Goal: Information Seeking & Learning: Understand process/instructions

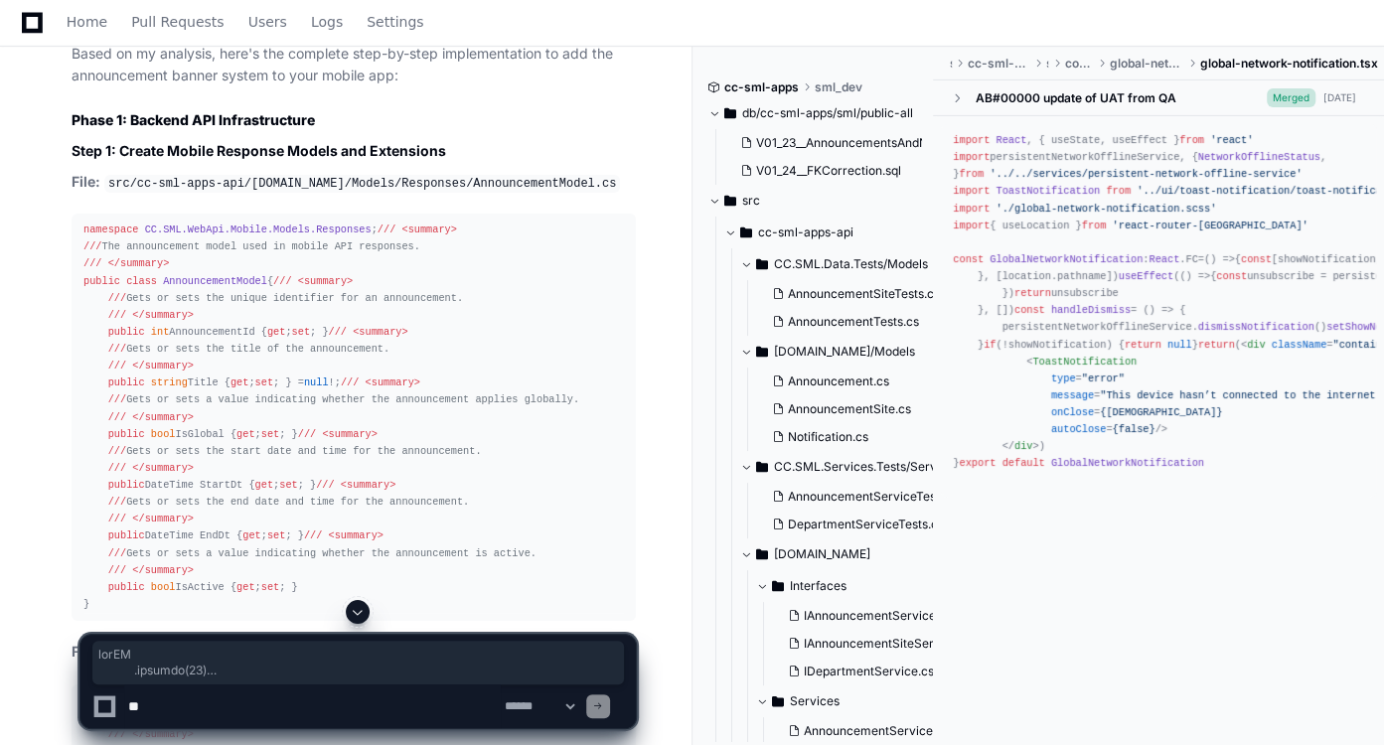
scroll to position [9617, 0]
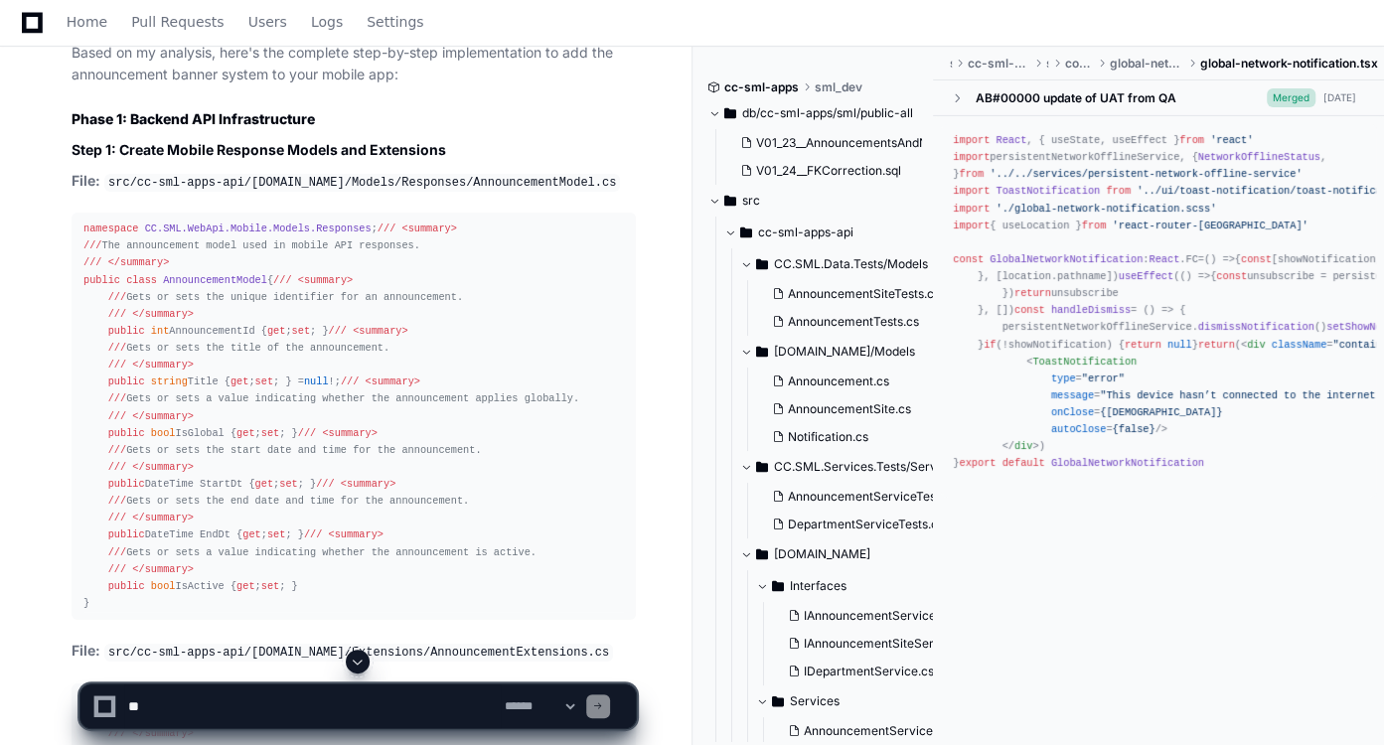
click at [456, 192] on code "src/cc-sml-apps-api/[DOMAIN_NAME]/Models/Responses/AnnouncementModel.cs" at bounding box center [361, 183] width 515 height 18
click at [534, 192] on code "src/cc-sml-apps-api/[DOMAIN_NAME]/Models/Responses/AnnouncementModel.cs" at bounding box center [361, 183] width 515 height 18
drag, startPoint x: 534, startPoint y: 204, endPoint x: 524, endPoint y: 210, distance: 11.6
click at [534, 192] on code "src/cc-sml-apps-api/[DOMAIN_NAME]/Models/Responses/AnnouncementModel.cs" at bounding box center [361, 183] width 515 height 18
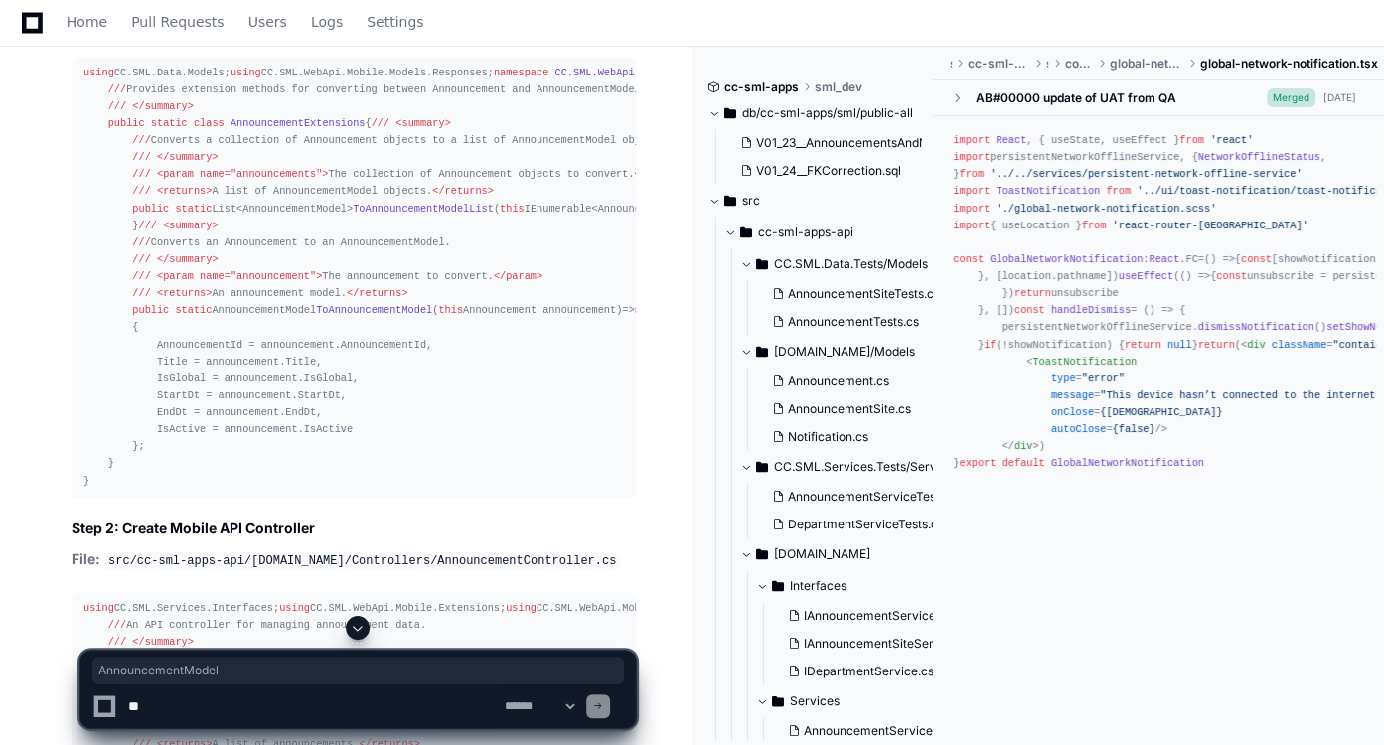
scroll to position [10246, 0]
click at [485, 33] on code "src/cc-sml-apps-api/[DOMAIN_NAME]/Extensions/AnnouncementExtensions.cs" at bounding box center [358, 24] width 509 height 18
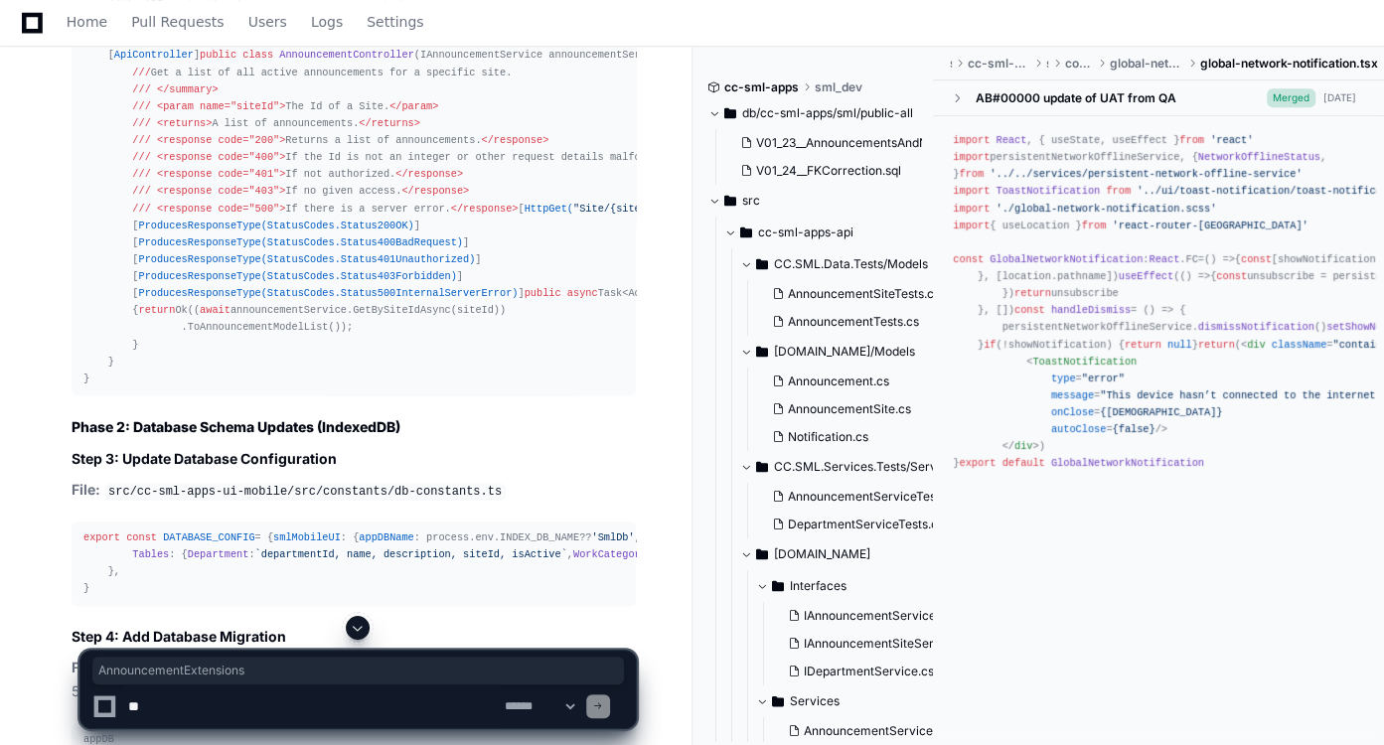
scroll to position [10969, 0]
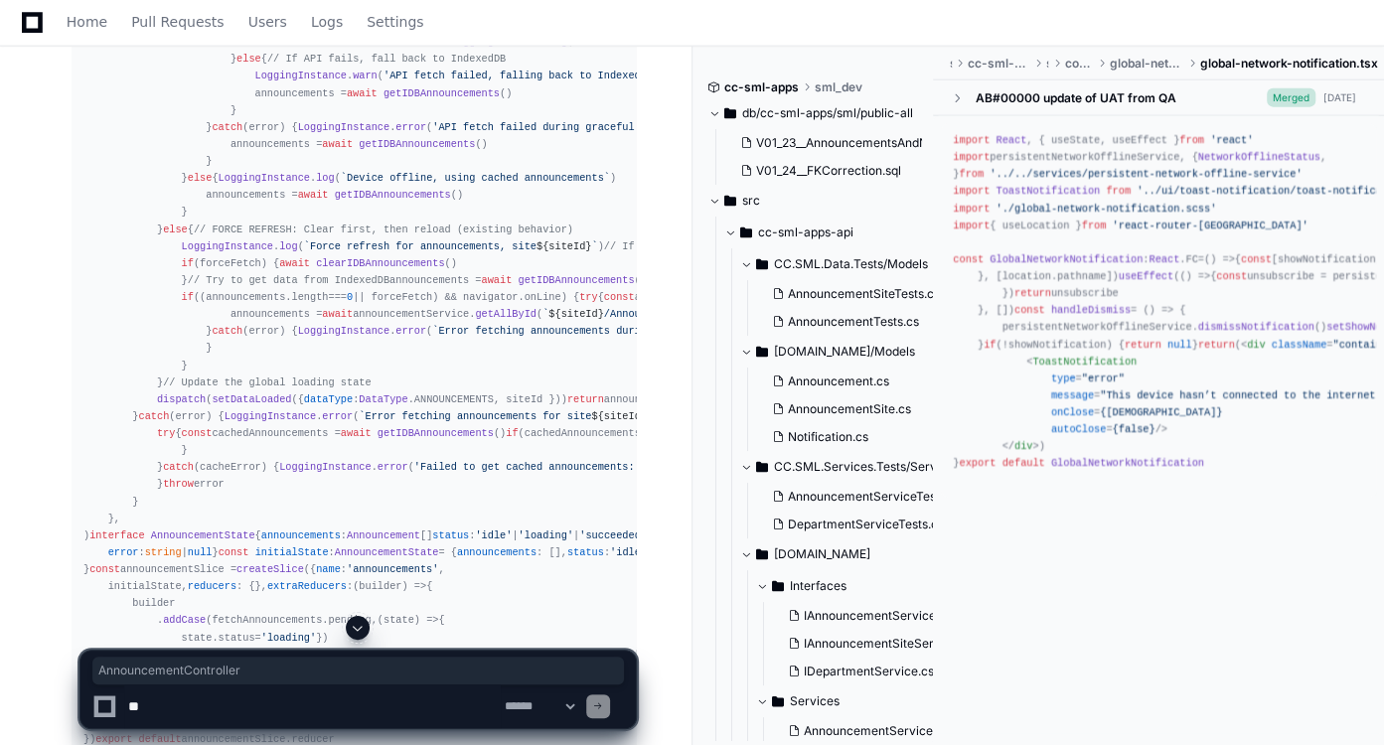
scroll to position [13236, 0]
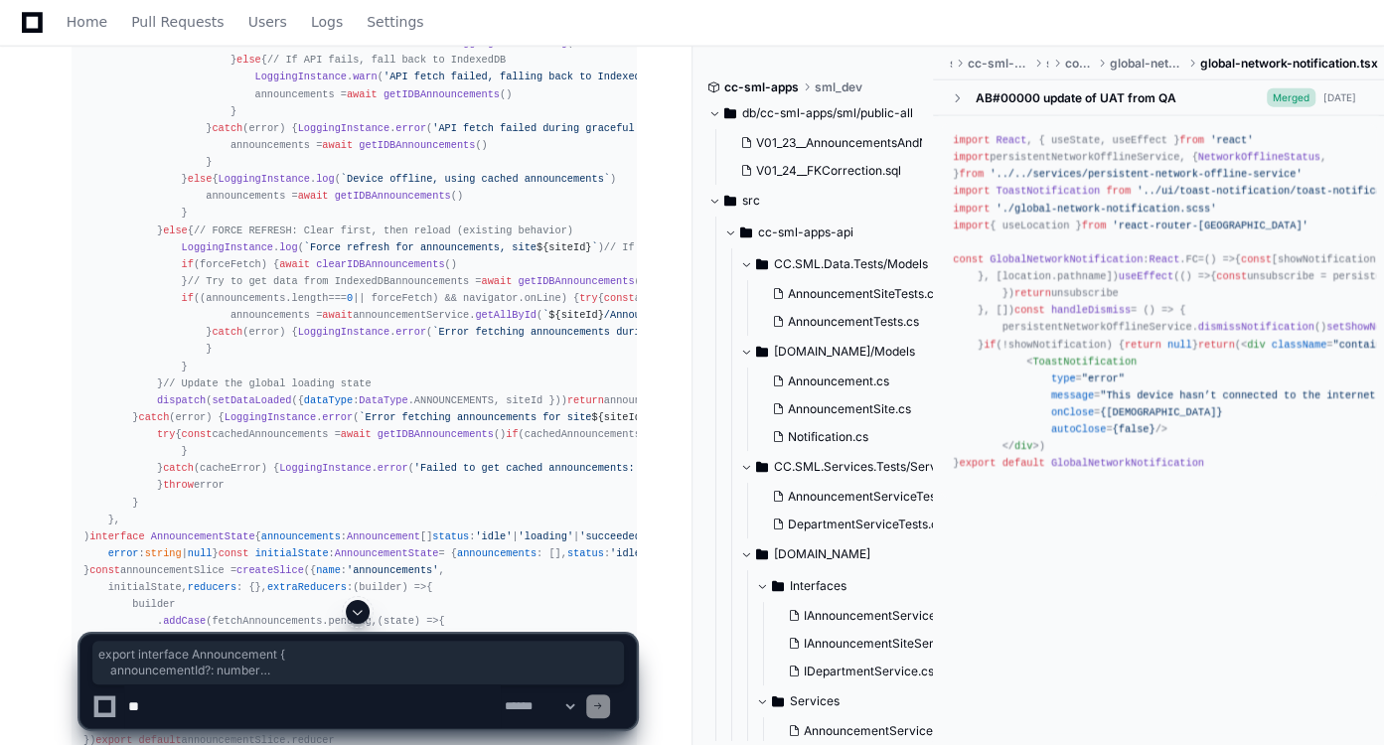
drag, startPoint x: 81, startPoint y: 213, endPoint x: 119, endPoint y: 394, distance: 185.6
copy div "export interface Announcement { announcementId ?: number title : string isGloba…"
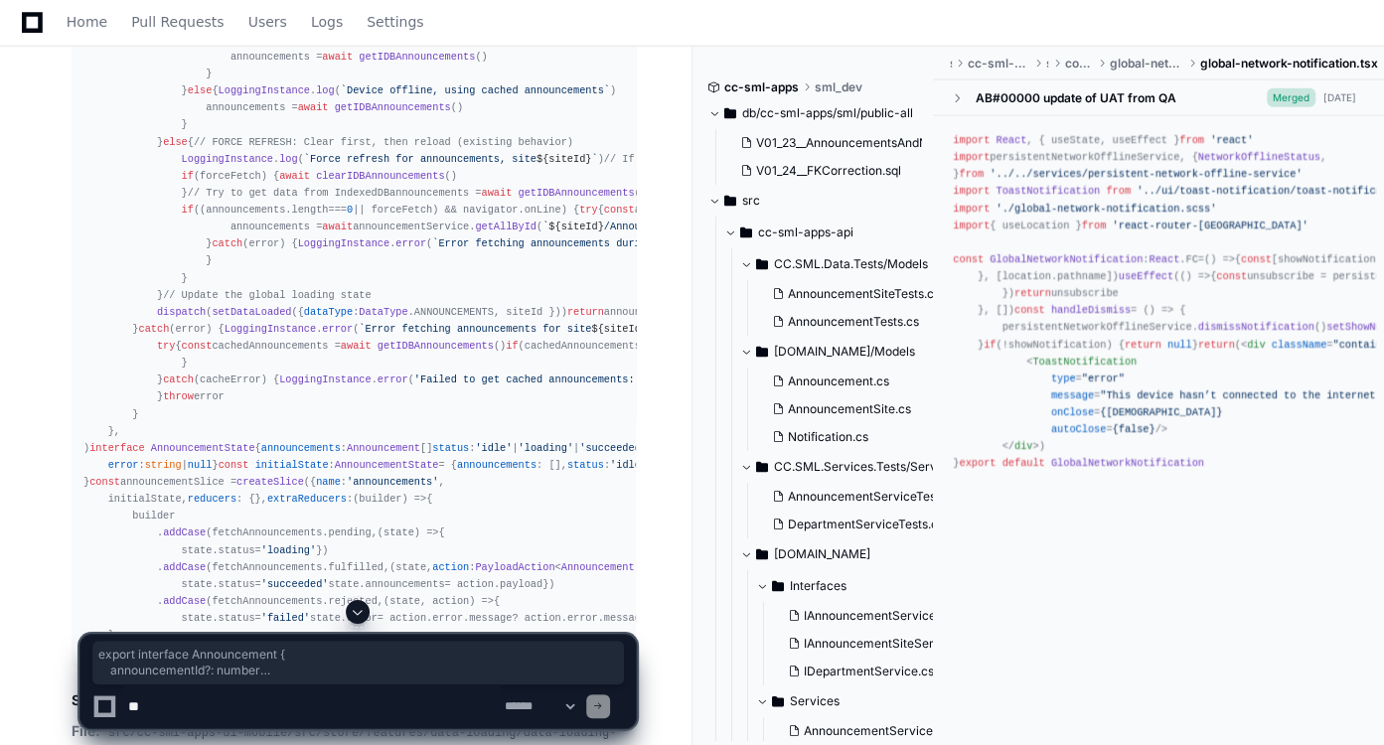
scroll to position [13288, 0]
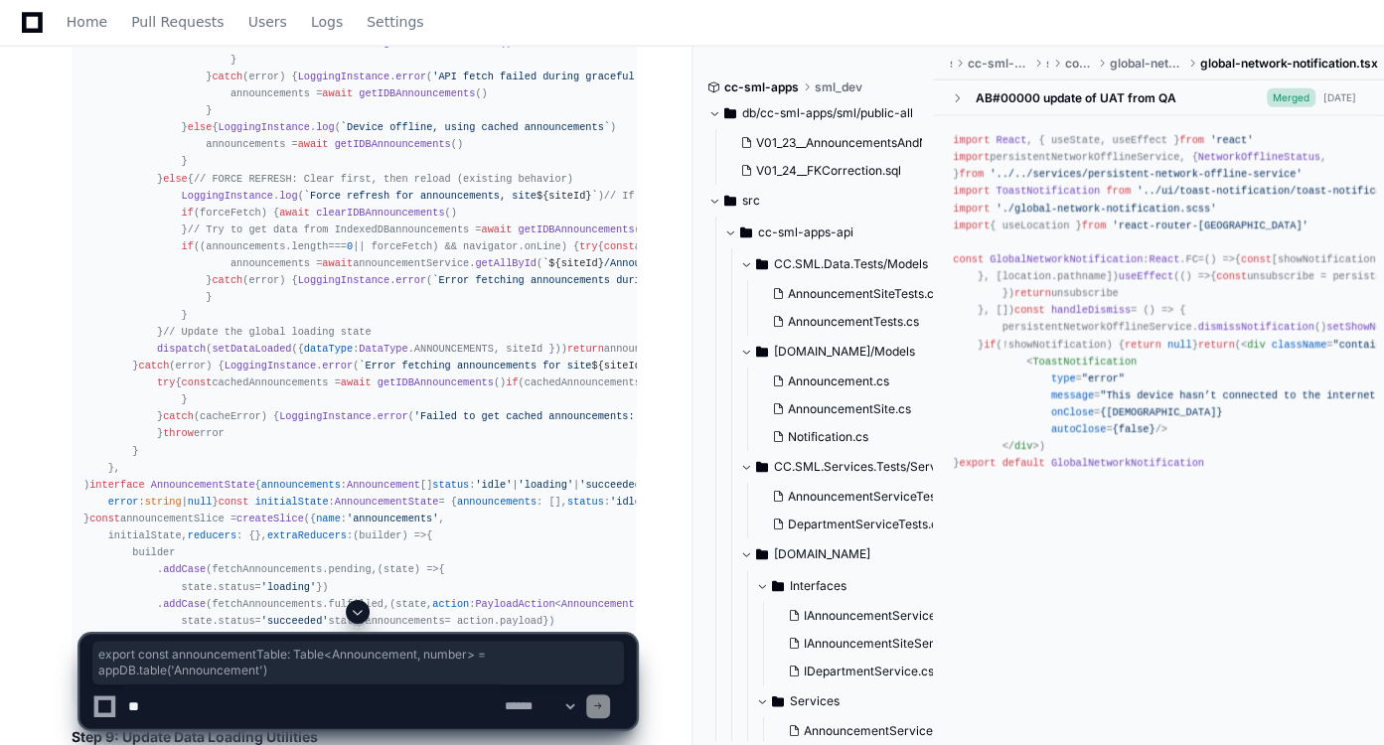
drag, startPoint x: 590, startPoint y: 393, endPoint x: 73, endPoint y: 400, distance: 516.5
copy div "export const announcementTable : Table < Announcement , number > = appDB. table…"
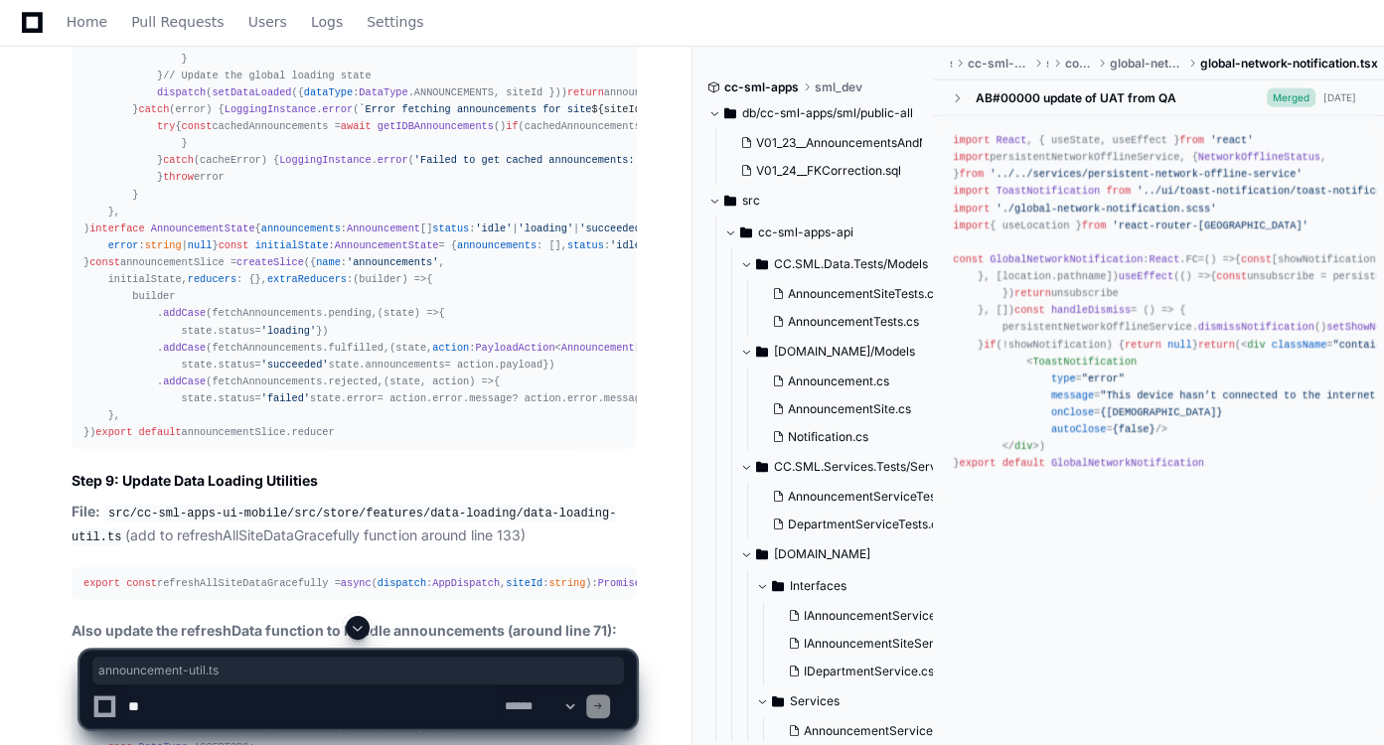
drag, startPoint x: 396, startPoint y: 253, endPoint x: 529, endPoint y: 246, distance: 133.3
copy code "announcement-util.ts"
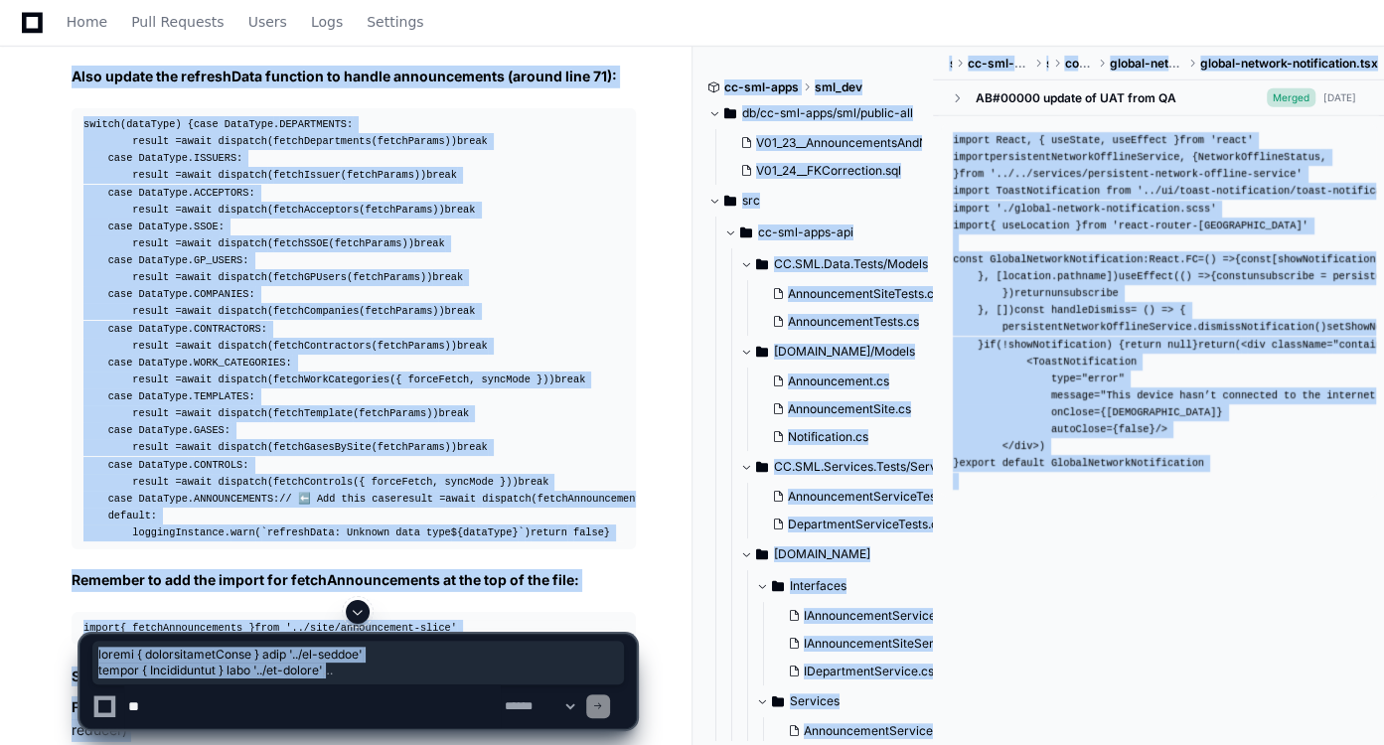
scroll to position [14335, 0]
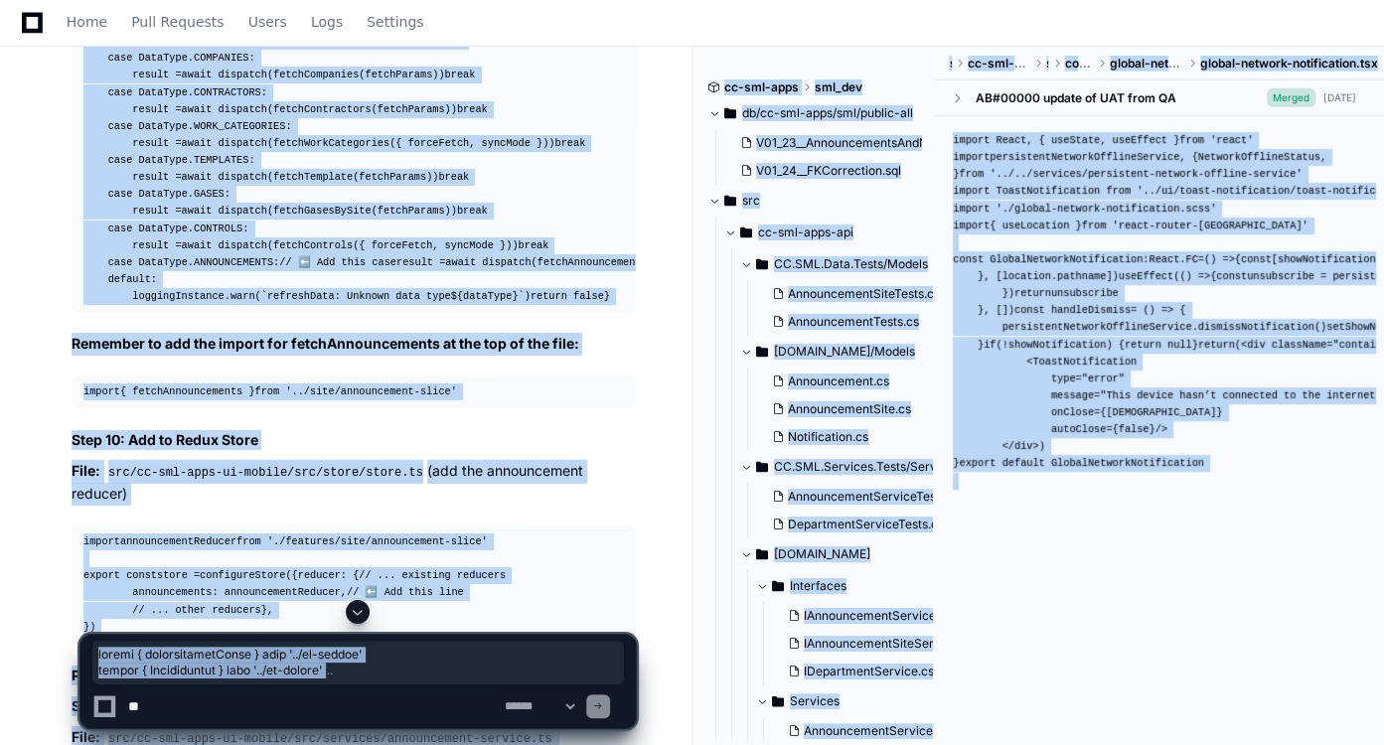
drag, startPoint x: 81, startPoint y: 230, endPoint x: 173, endPoint y: 266, distance: 98.1
copy div "import { announcementTable } from '../db-tables' import { Announcement } from '…"
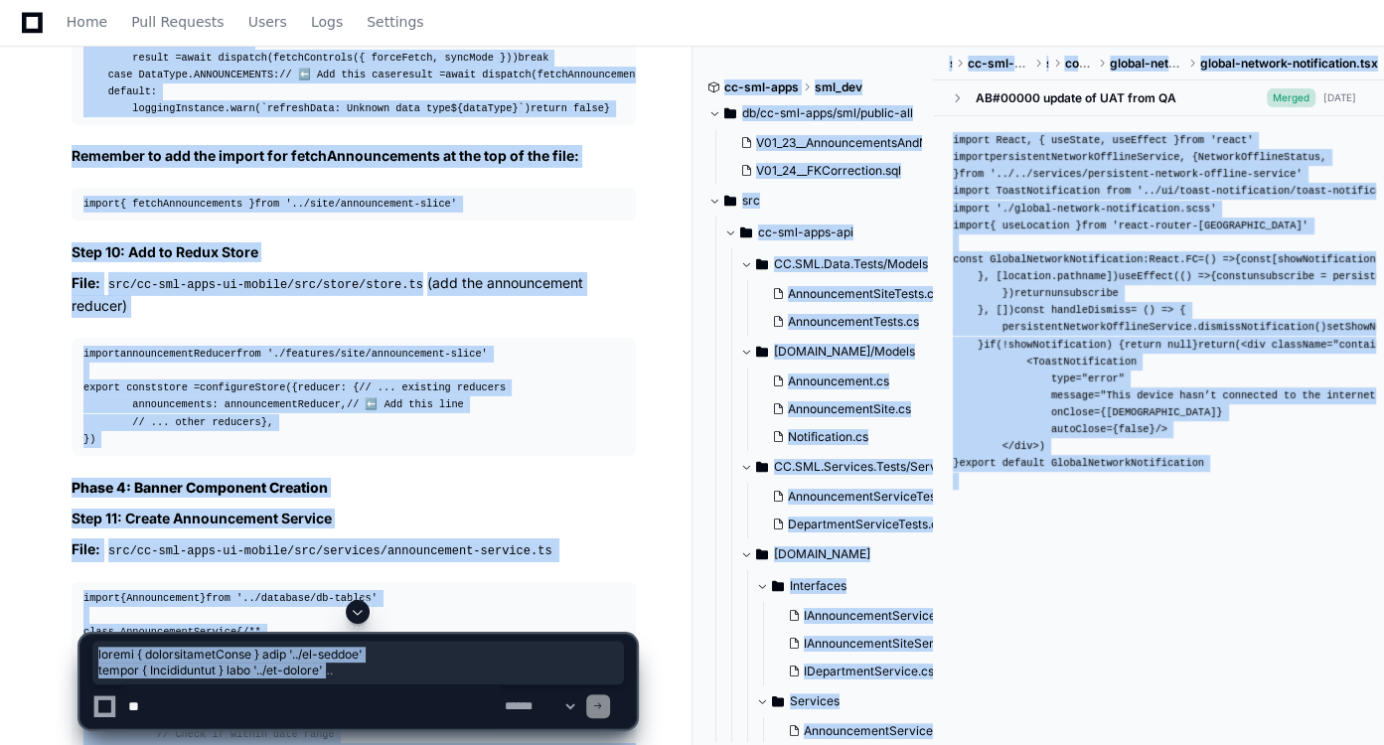
scroll to position [14504, 0]
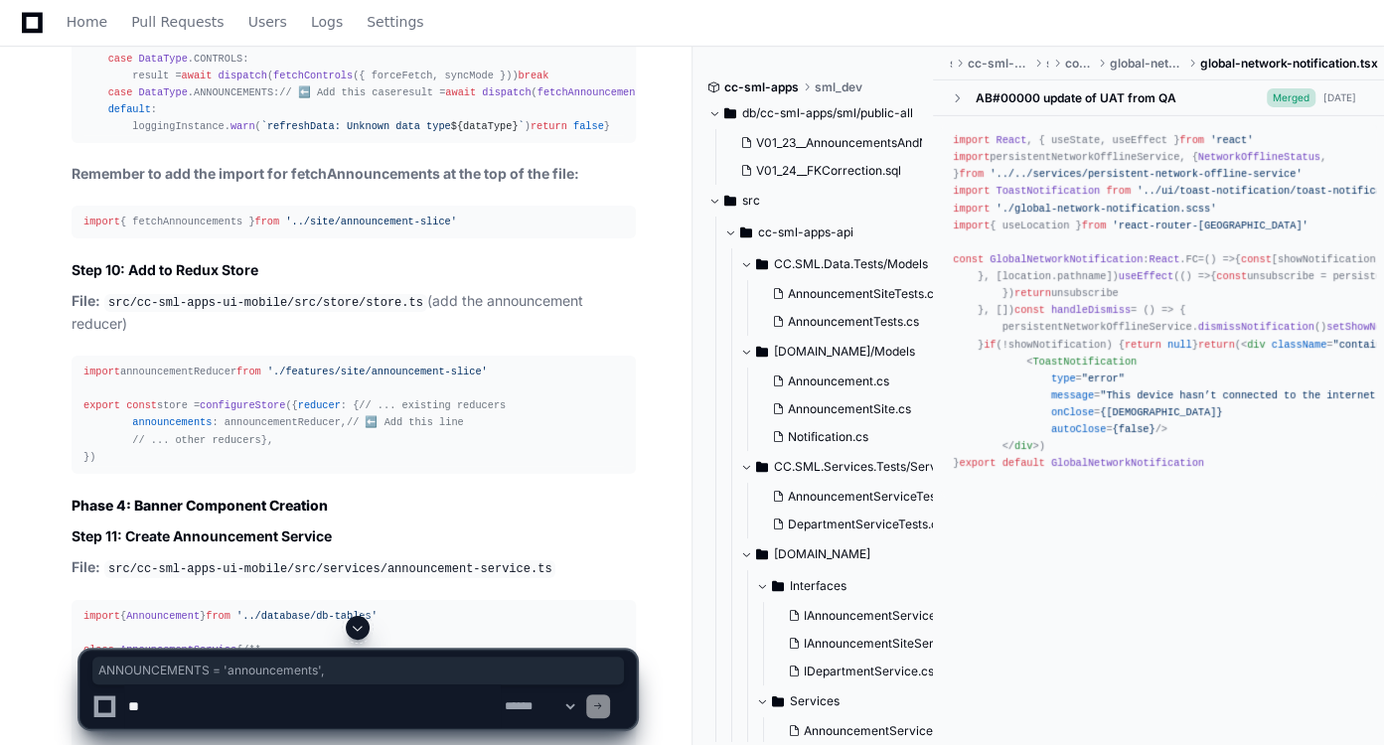
drag, startPoint x: 286, startPoint y: 452, endPoint x: 103, endPoint y: 450, distance: 182.8
copy div "ANNOUNCEMENTS = 'announcements' ,"
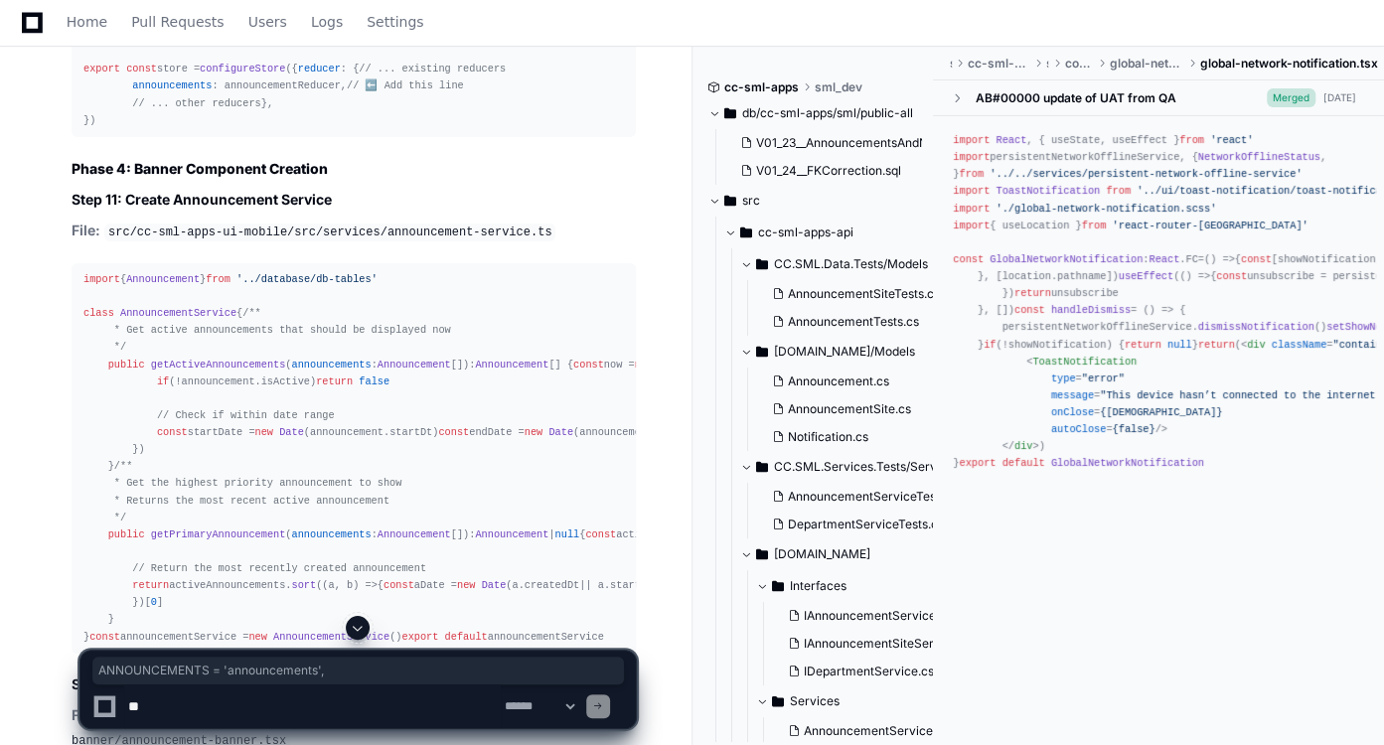
scroll to position [14890, 0]
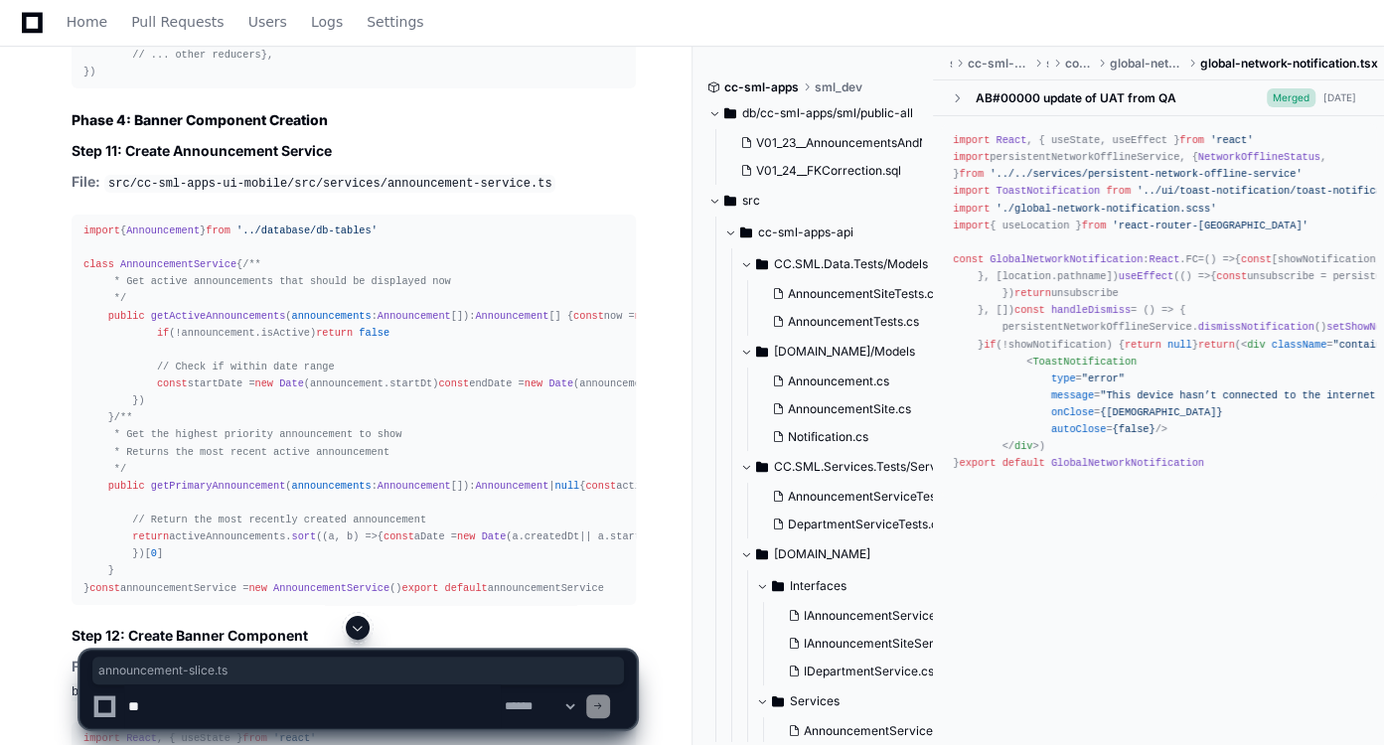
drag, startPoint x: 436, startPoint y: 167, endPoint x: 577, endPoint y: 166, distance: 141.0
copy code "announcement-slice.ts"
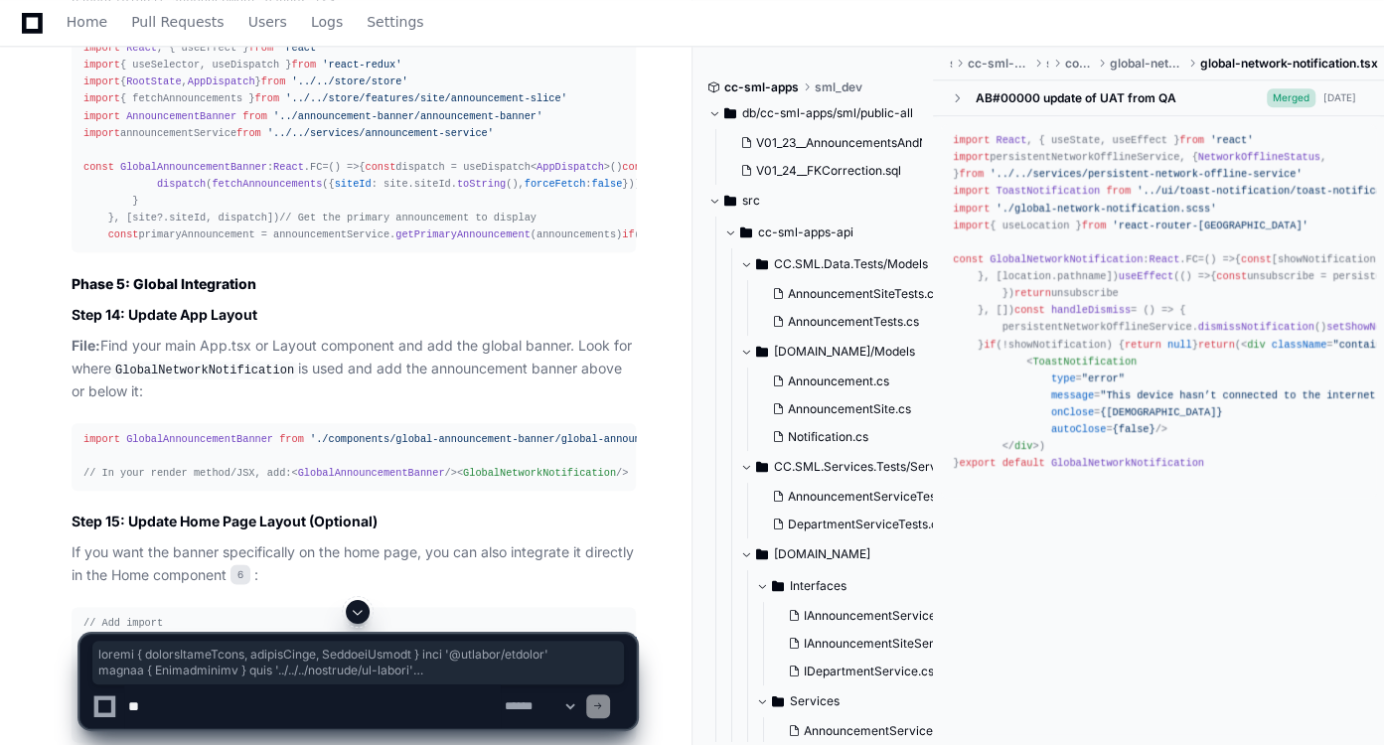
scroll to position [17127, 0]
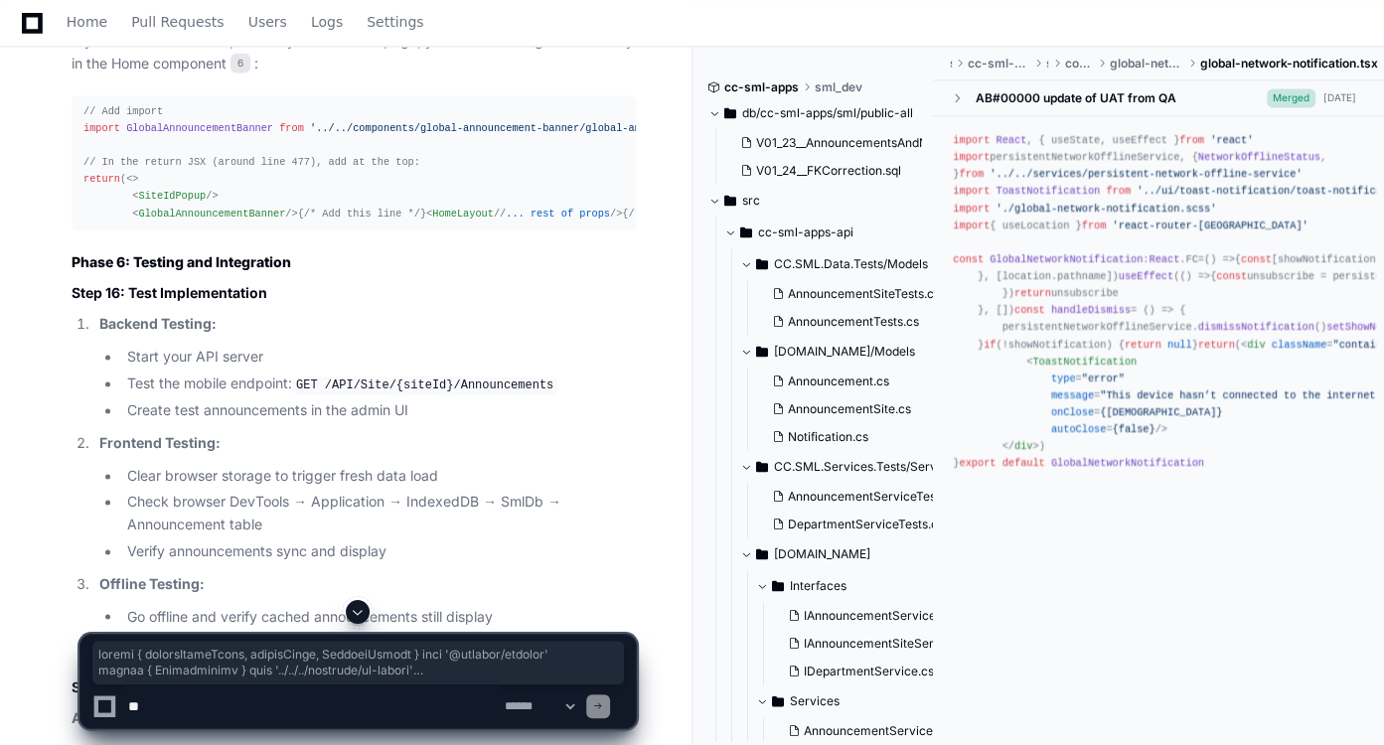
drag, startPoint x: 81, startPoint y: 94, endPoint x: 318, endPoint y: 539, distance: 503.8
copy div "import { createAsyncThunk, createSlice, PayloadAction } from '@reduxjs/toolkit'…"
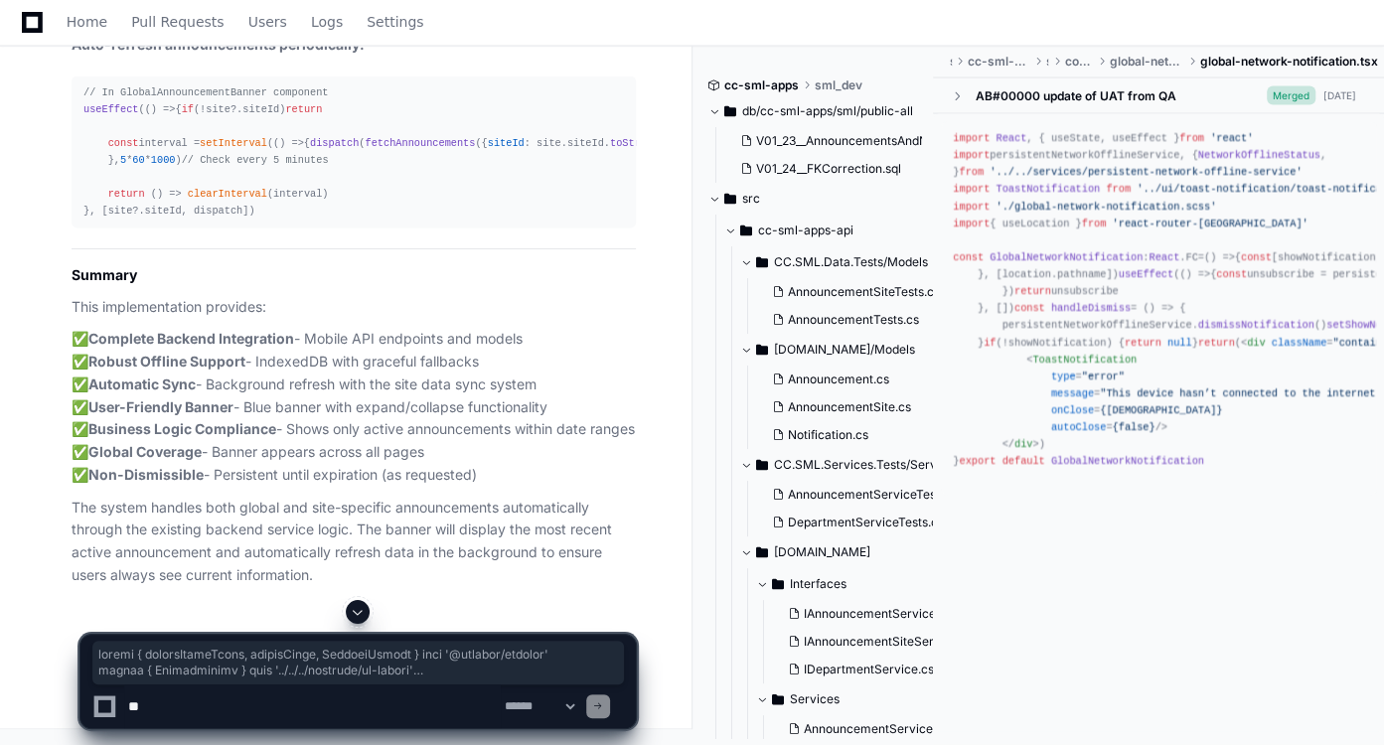
scroll to position [19002, 0]
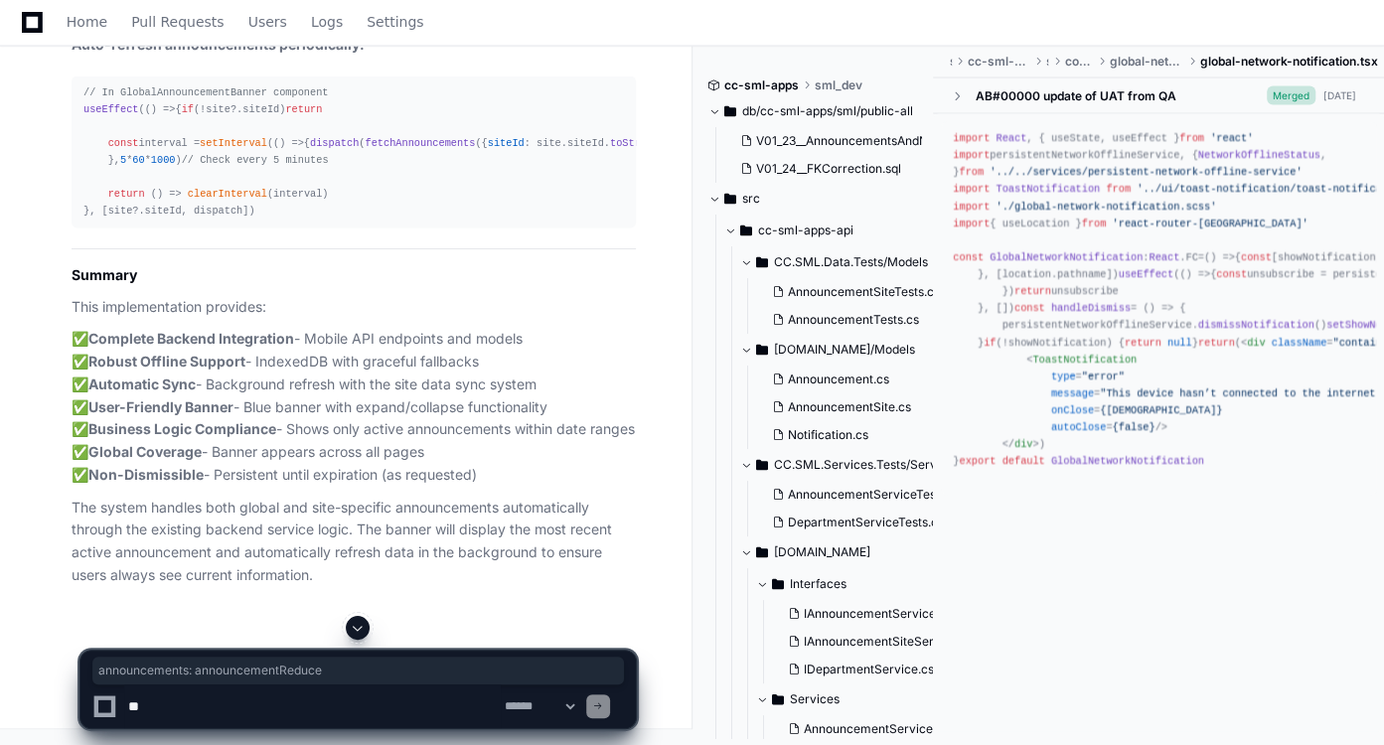
drag, startPoint x: 126, startPoint y: 159, endPoint x: 328, endPoint y: 161, distance: 201.6
copy div "announcements : announcementReducer,"
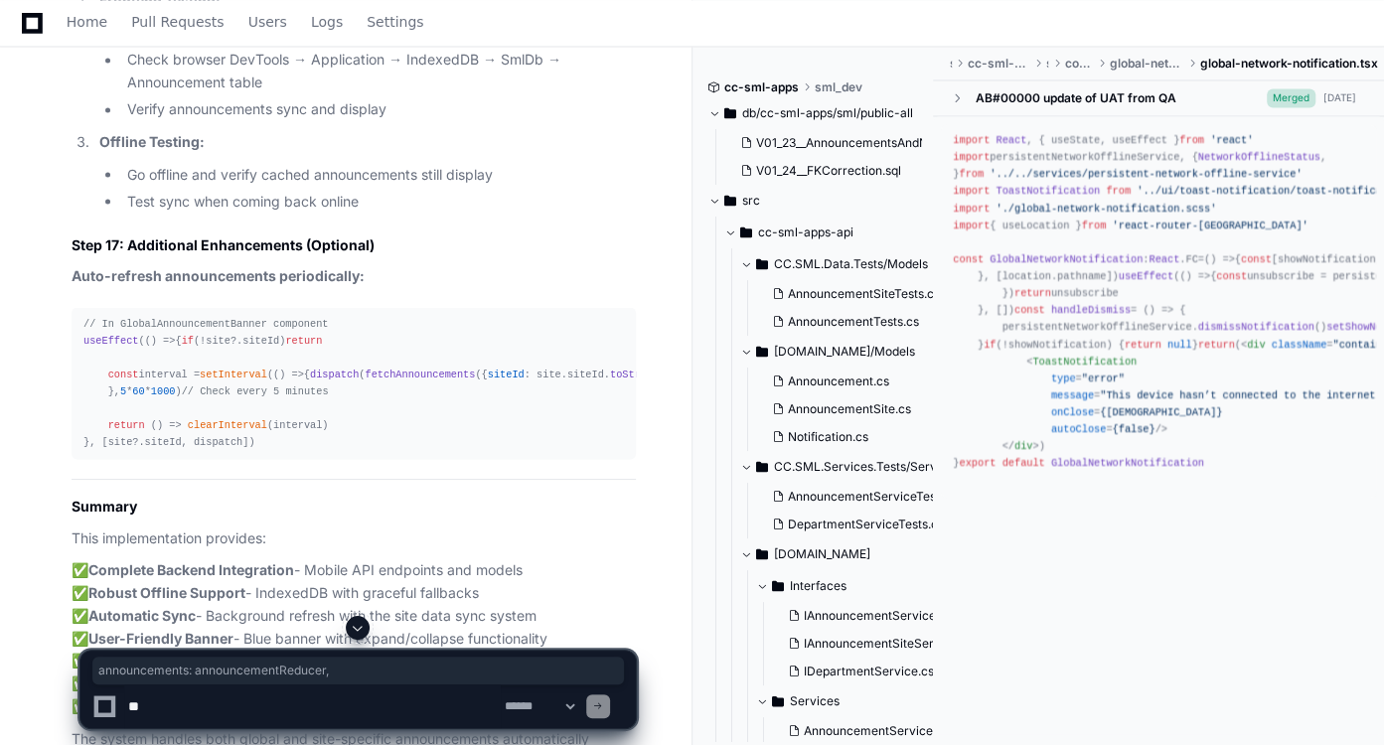
scroll to position [17572, 0]
drag, startPoint x: 256, startPoint y: 453, endPoint x: 126, endPoint y: 454, distance: 130.1
copy div "DataType . ANNOUNCEMENTS ,"
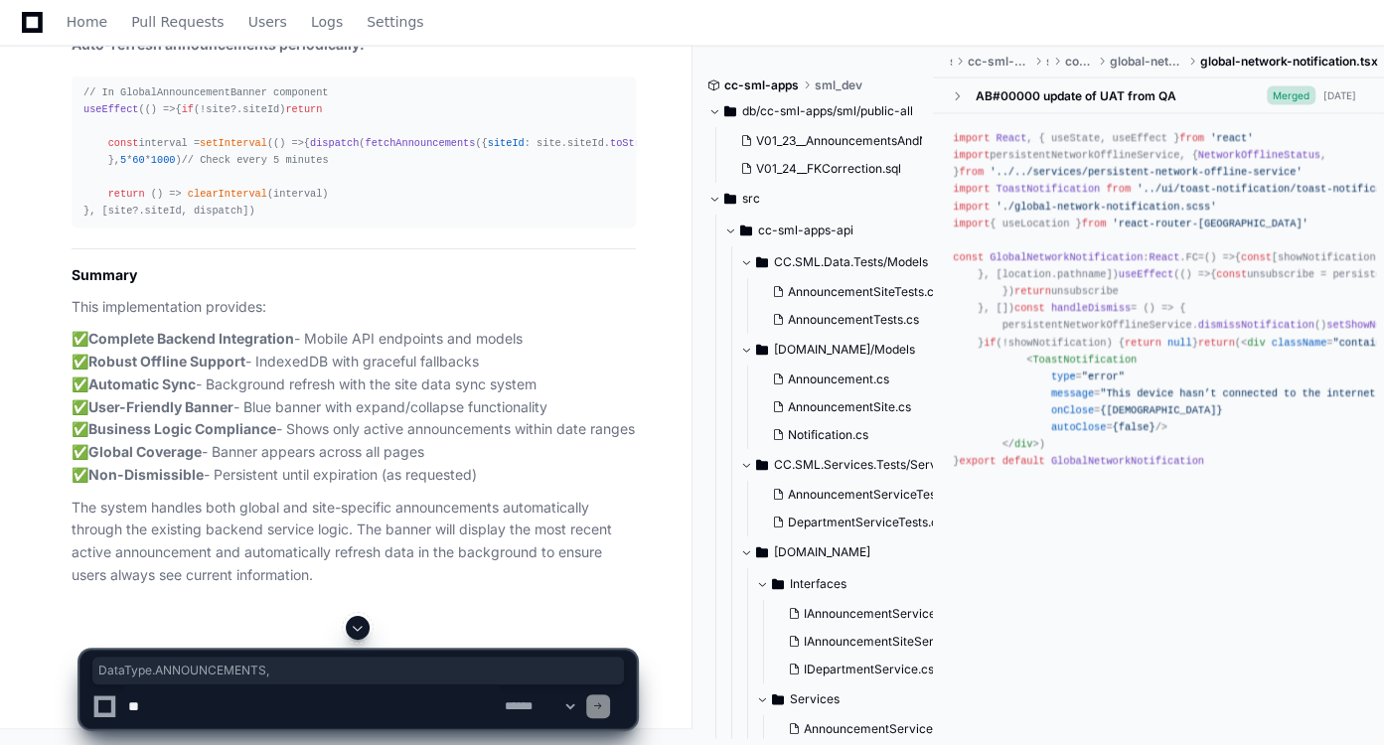
scroll to position [18254, 0]
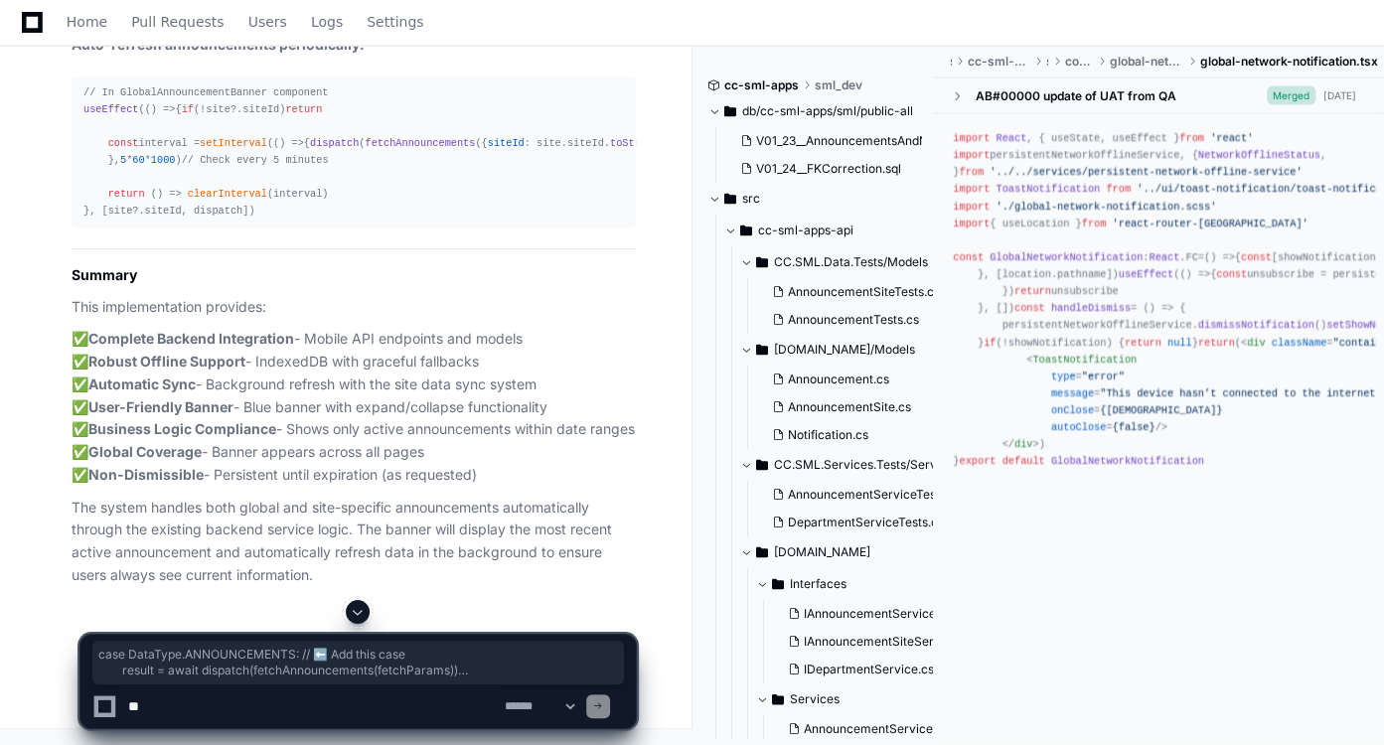
drag, startPoint x: 99, startPoint y: 496, endPoint x: 174, endPoint y: 521, distance: 78.8
copy div "case DataType . ANNOUNCEMENTS : // ⬅️ Add this case result = await dispatch ( f…"
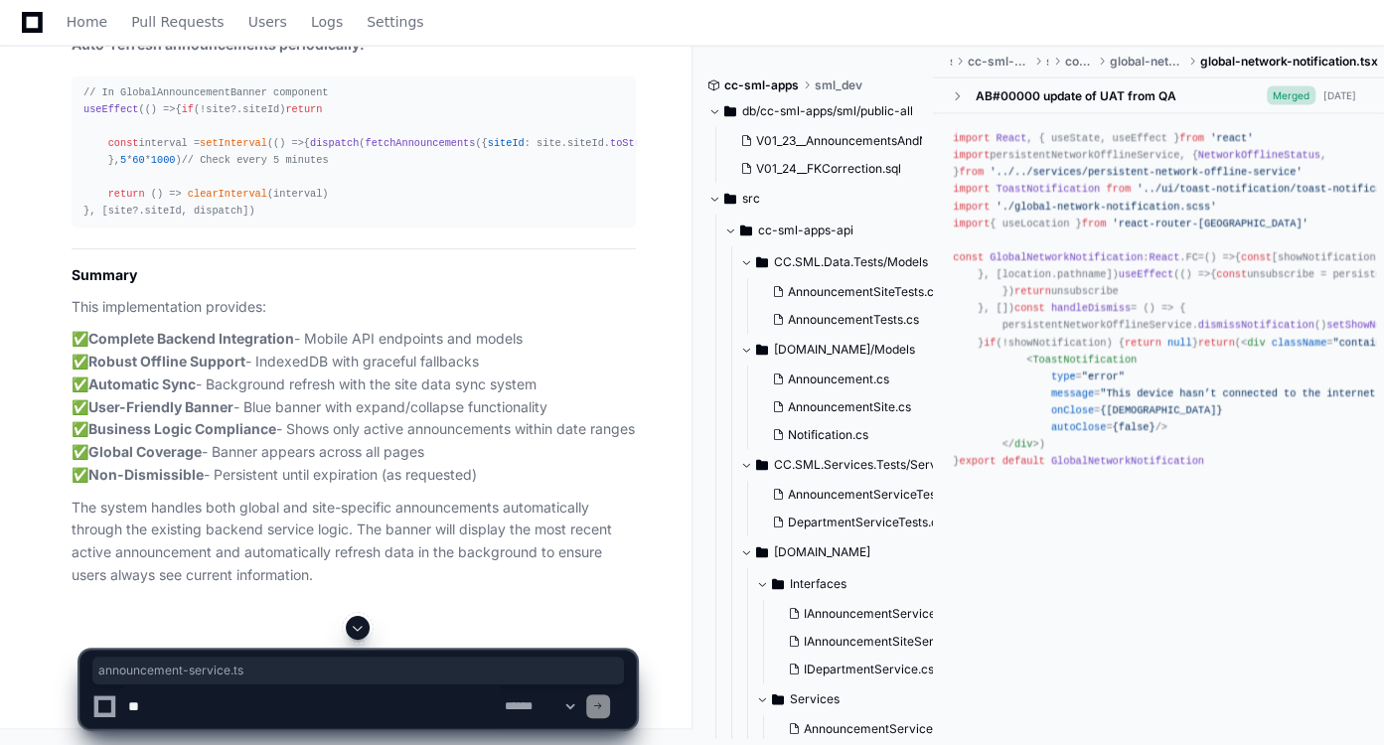
drag, startPoint x: 363, startPoint y: 173, endPoint x: 516, endPoint y: 170, distance: 154.0
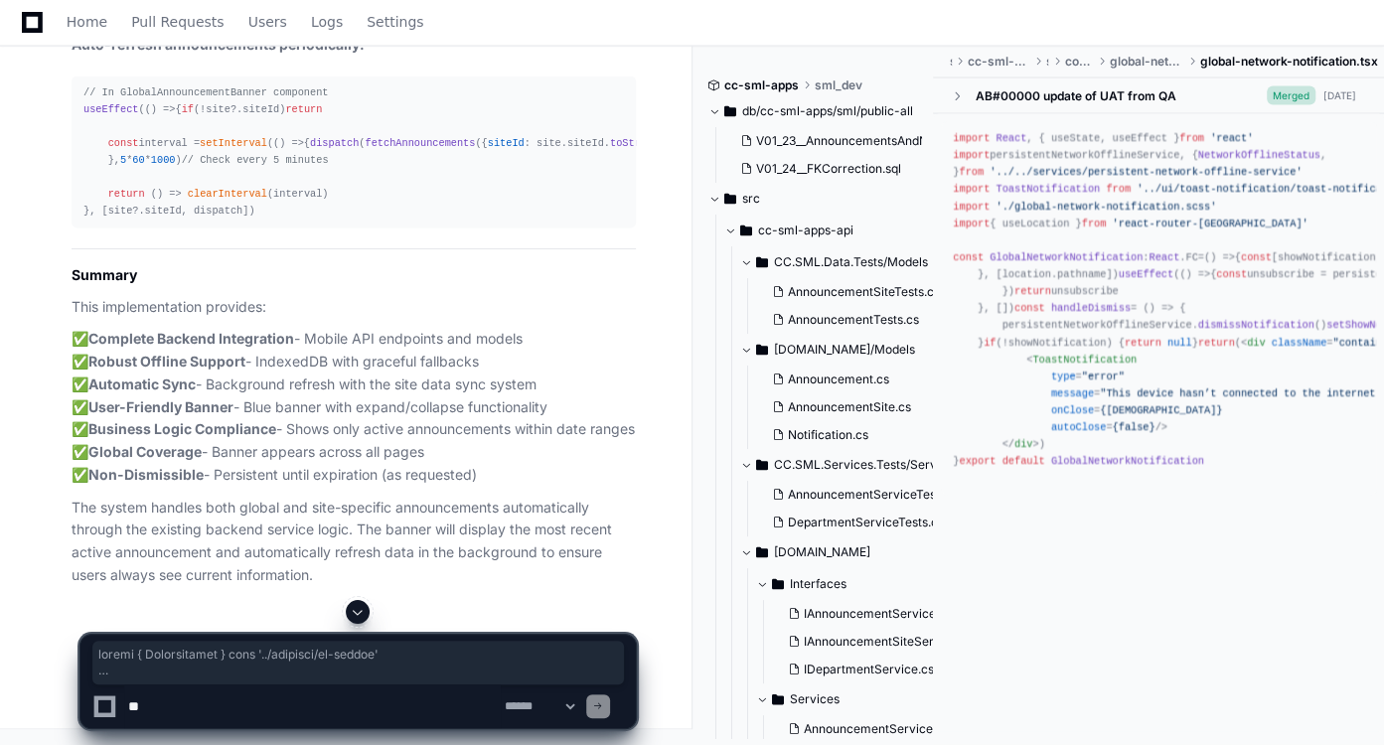
scroll to position [18524, 0]
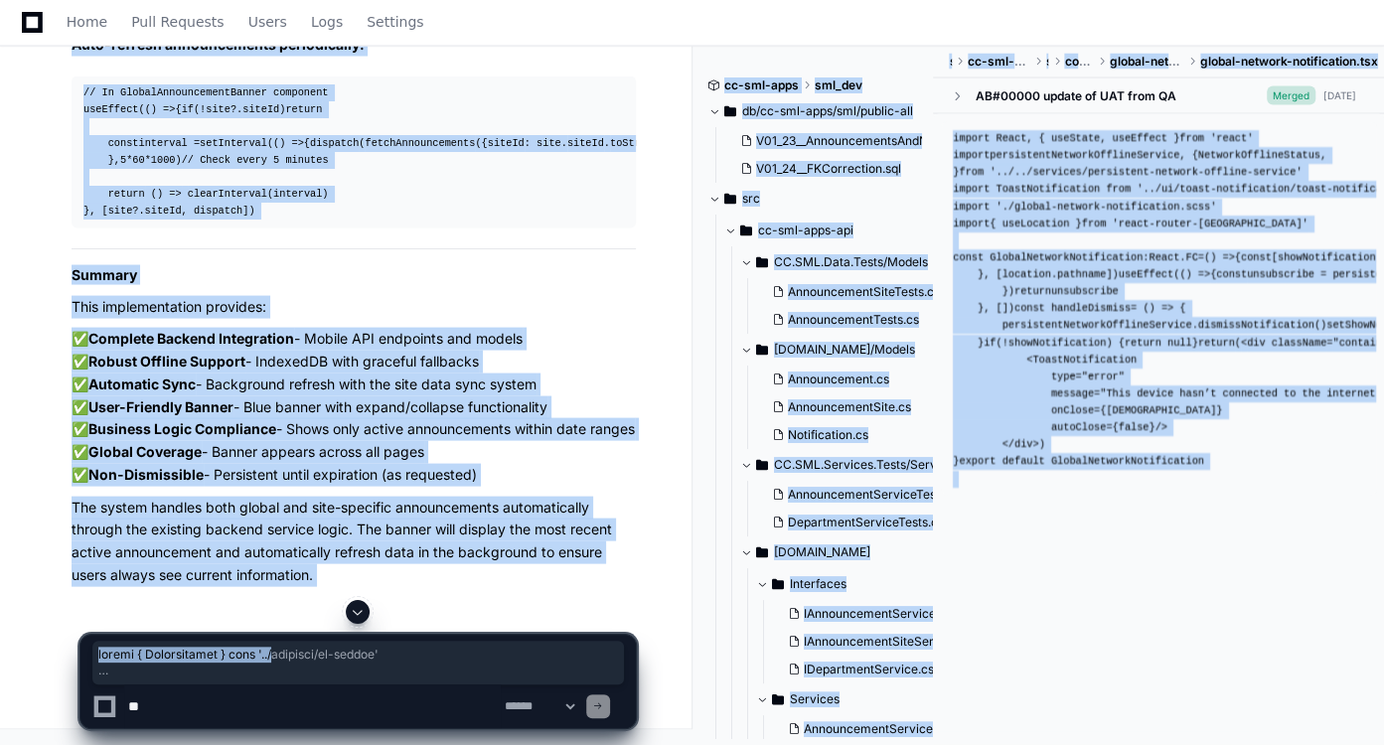
drag, startPoint x: 83, startPoint y: 70, endPoint x: 288, endPoint y: 661, distance: 626.3
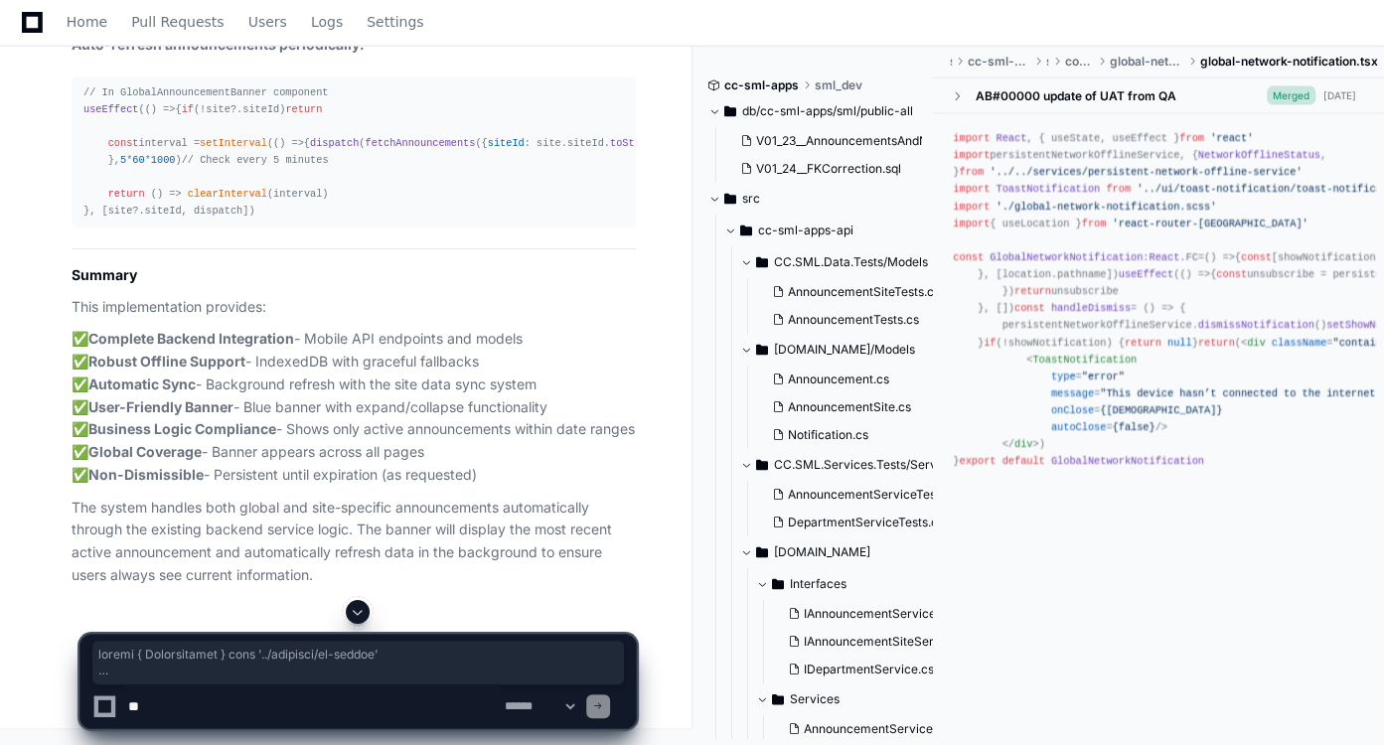
scroll to position [19722, 0]
drag, startPoint x: 84, startPoint y: 119, endPoint x: 284, endPoint y: 325, distance: 286.6
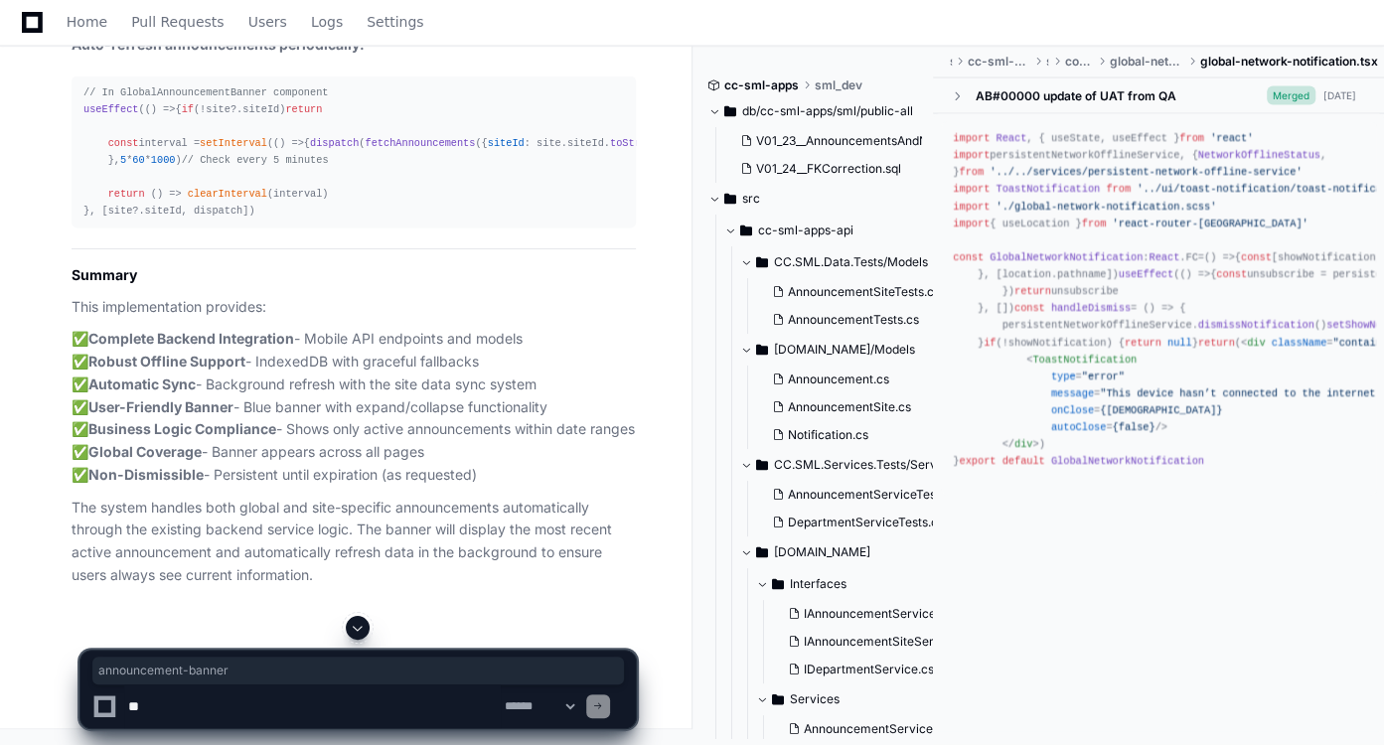
drag, startPoint x: 377, startPoint y: 259, endPoint x: 500, endPoint y: 256, distance: 122.2
drag, startPoint x: 510, startPoint y: 256, endPoint x: 136, endPoint y: 284, distance: 374.5
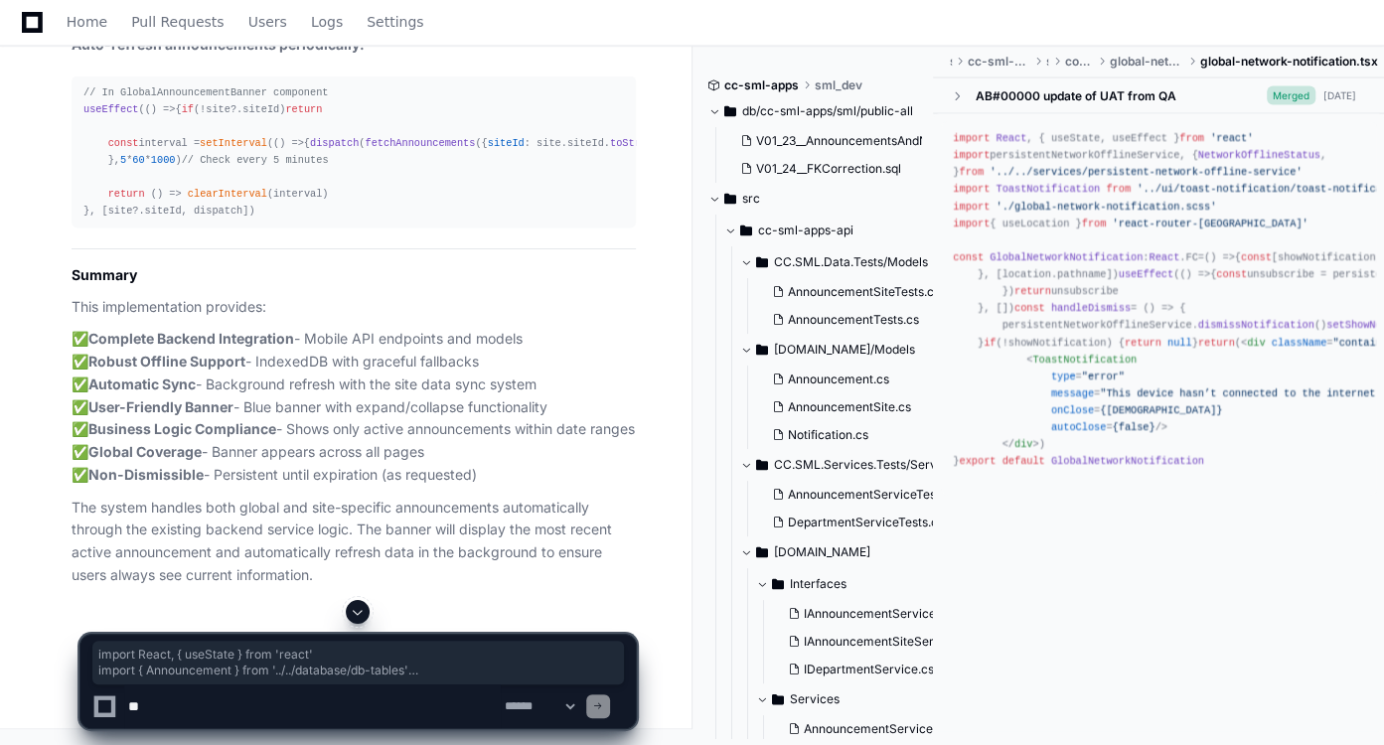
scroll to position [19027, 0]
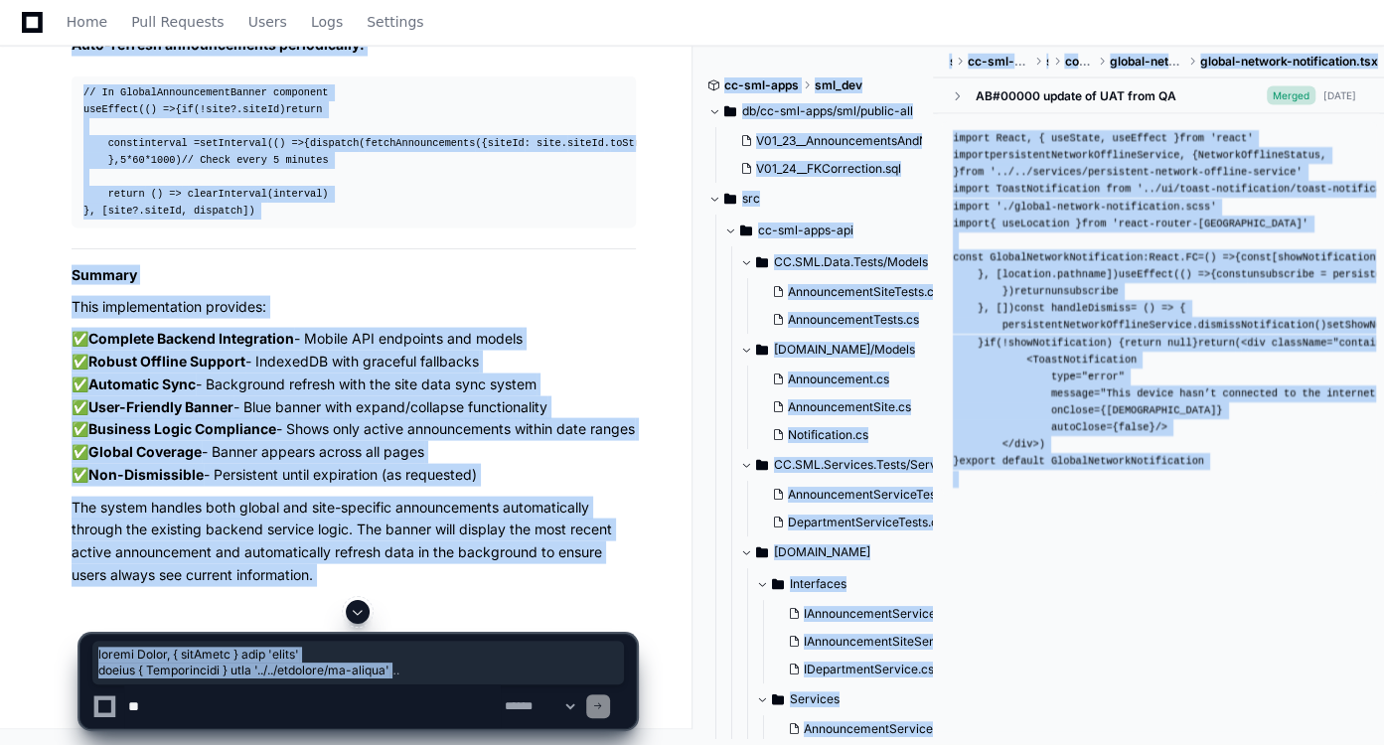
drag, startPoint x: 84, startPoint y: 114, endPoint x: 261, endPoint y: 703, distance: 614.9
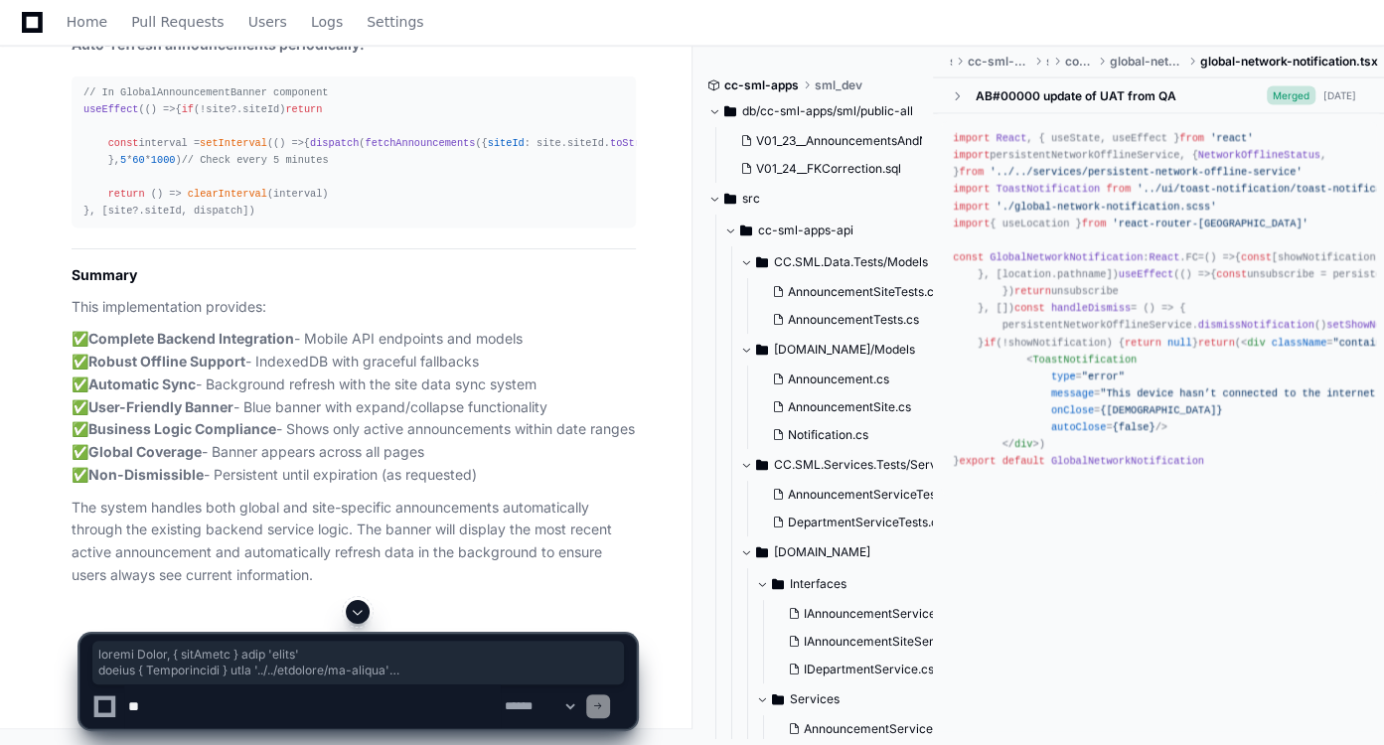
scroll to position [20668, 0]
drag, startPoint x: 80, startPoint y: 157, endPoint x: 272, endPoint y: 353, distance: 273.9
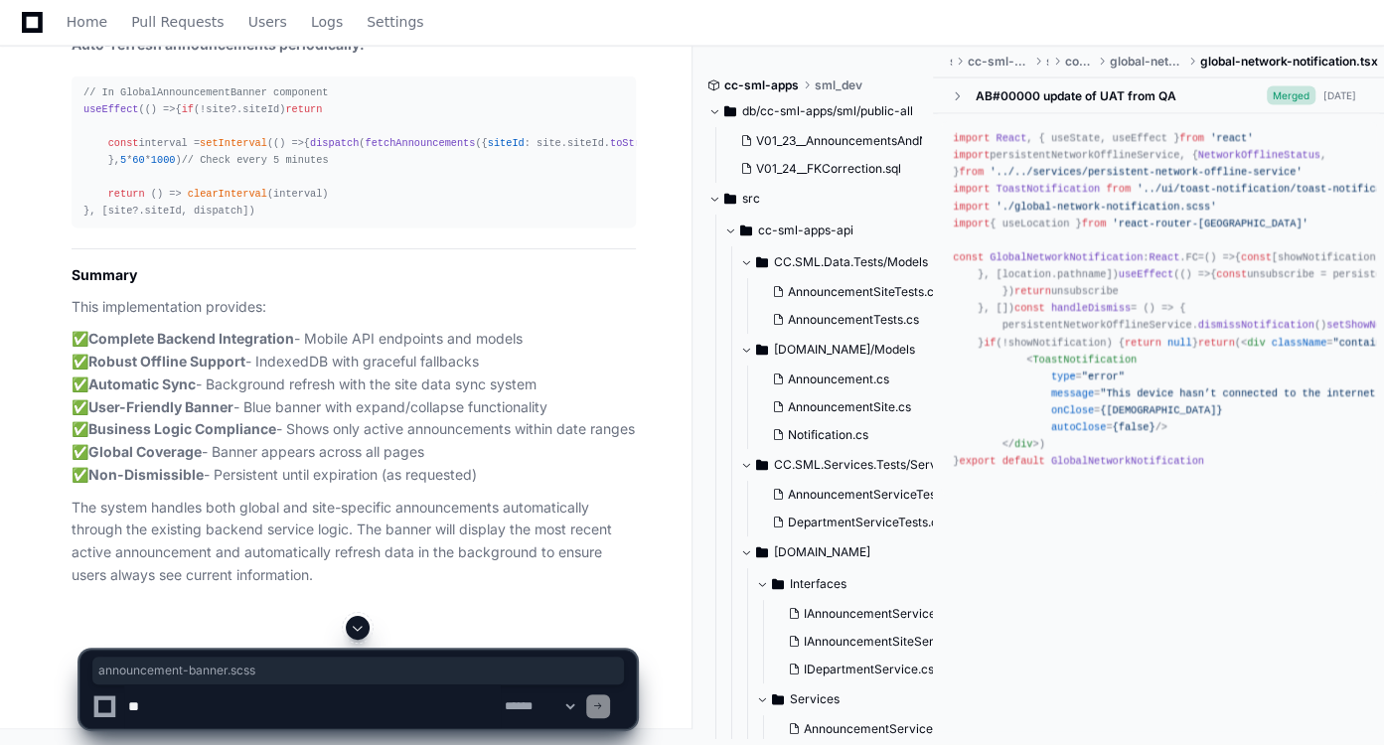
drag, startPoint x: 508, startPoint y: 101, endPoint x: 485, endPoint y: 115, distance: 26.7
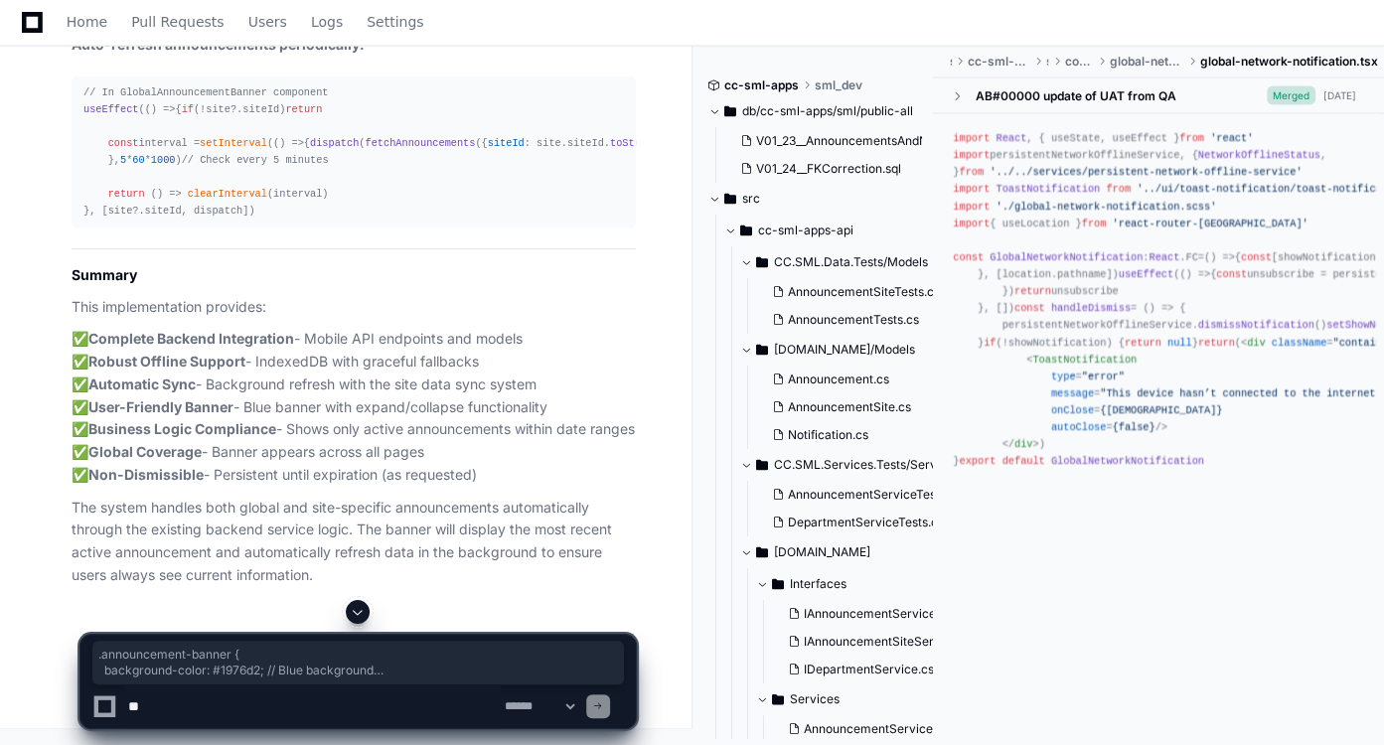
scroll to position [22058, 0]
drag, startPoint x: 84, startPoint y: 170, endPoint x: 183, endPoint y: 291, distance: 156.0
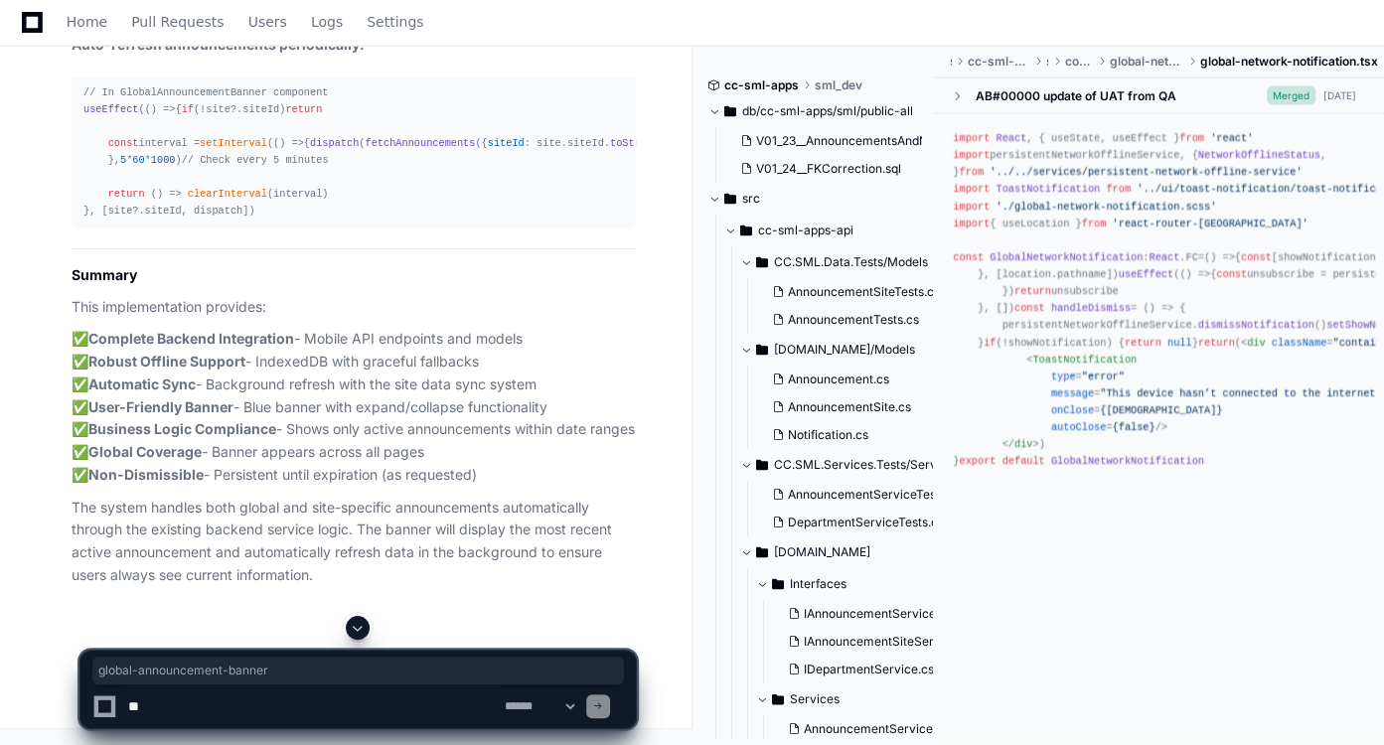
drag, startPoint x: 376, startPoint y: 72, endPoint x: 548, endPoint y: 73, distance: 171.8
drag, startPoint x: 553, startPoint y: 73, endPoint x: 546, endPoint y: 98, distance: 25.8
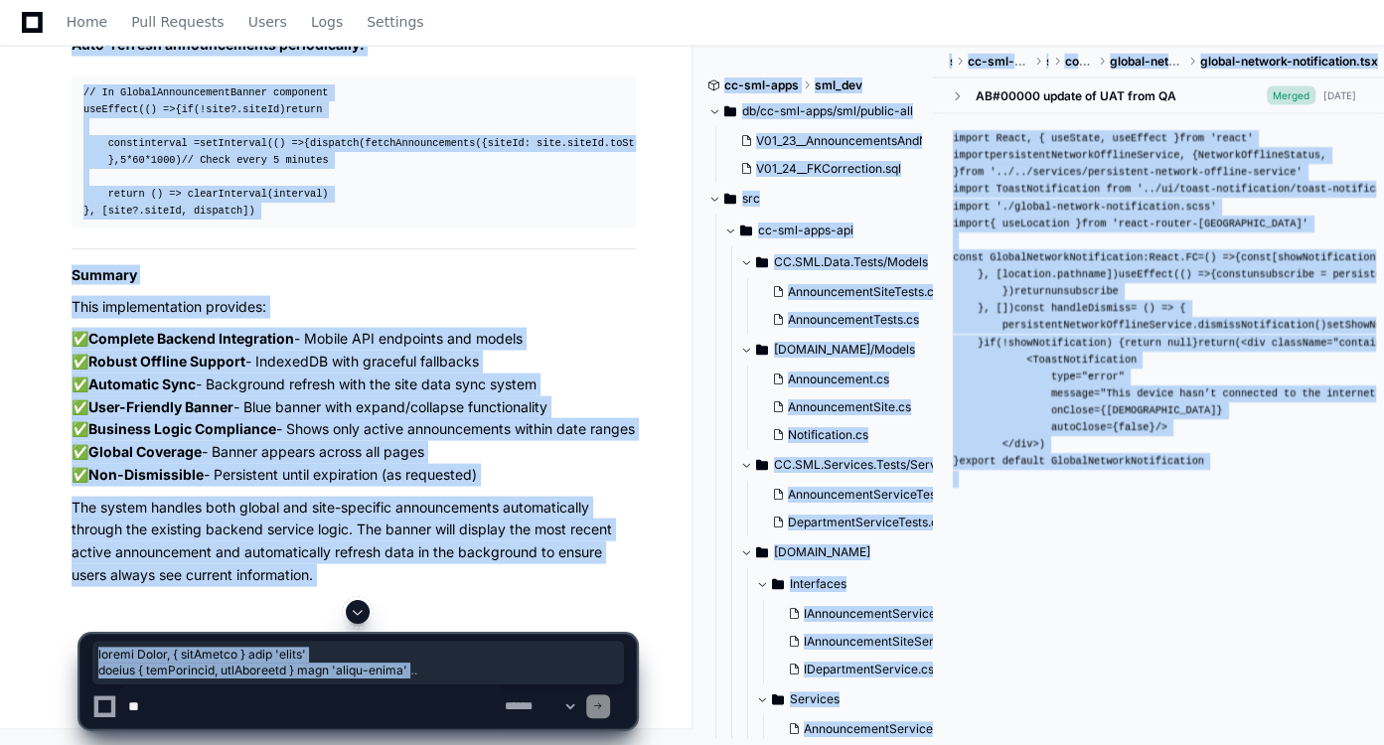
scroll to position [22734, 0]
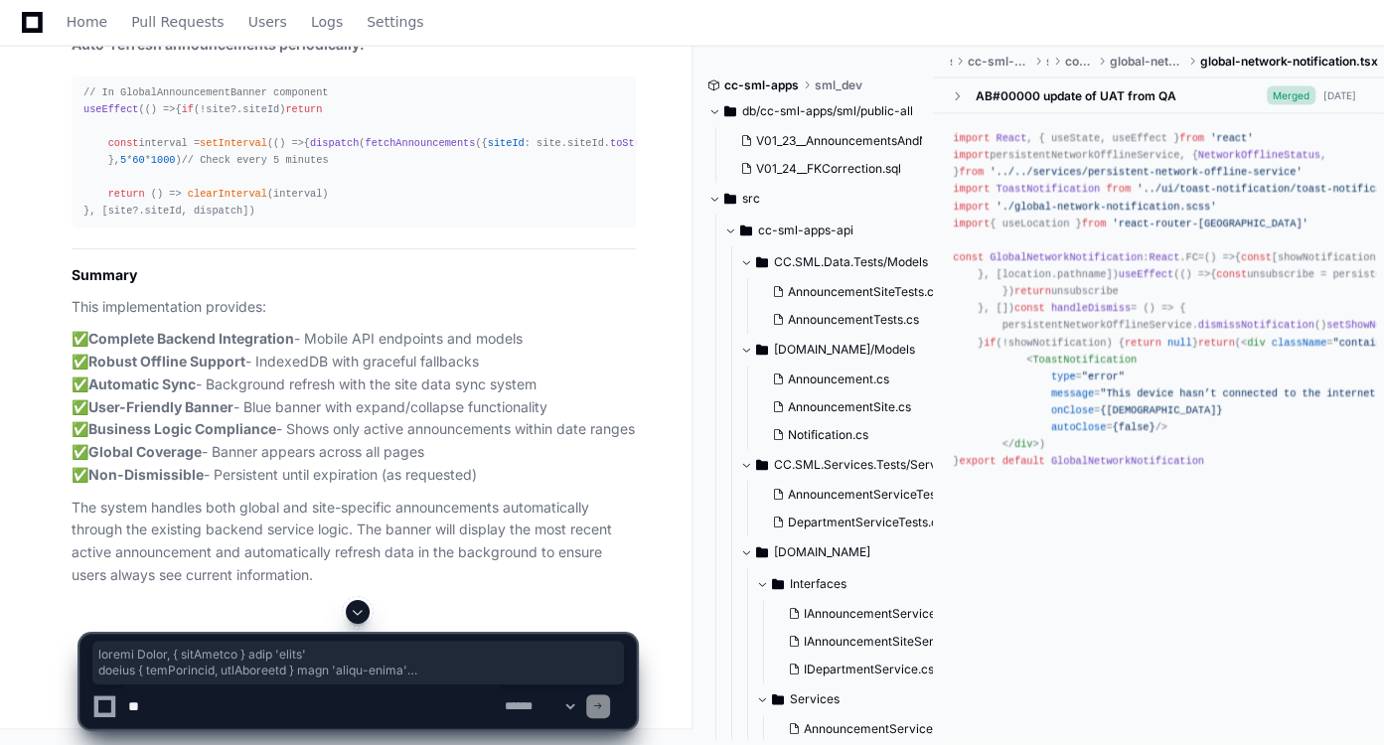
drag, startPoint x: 79, startPoint y: 139, endPoint x: 312, endPoint y: 295, distance: 279.9
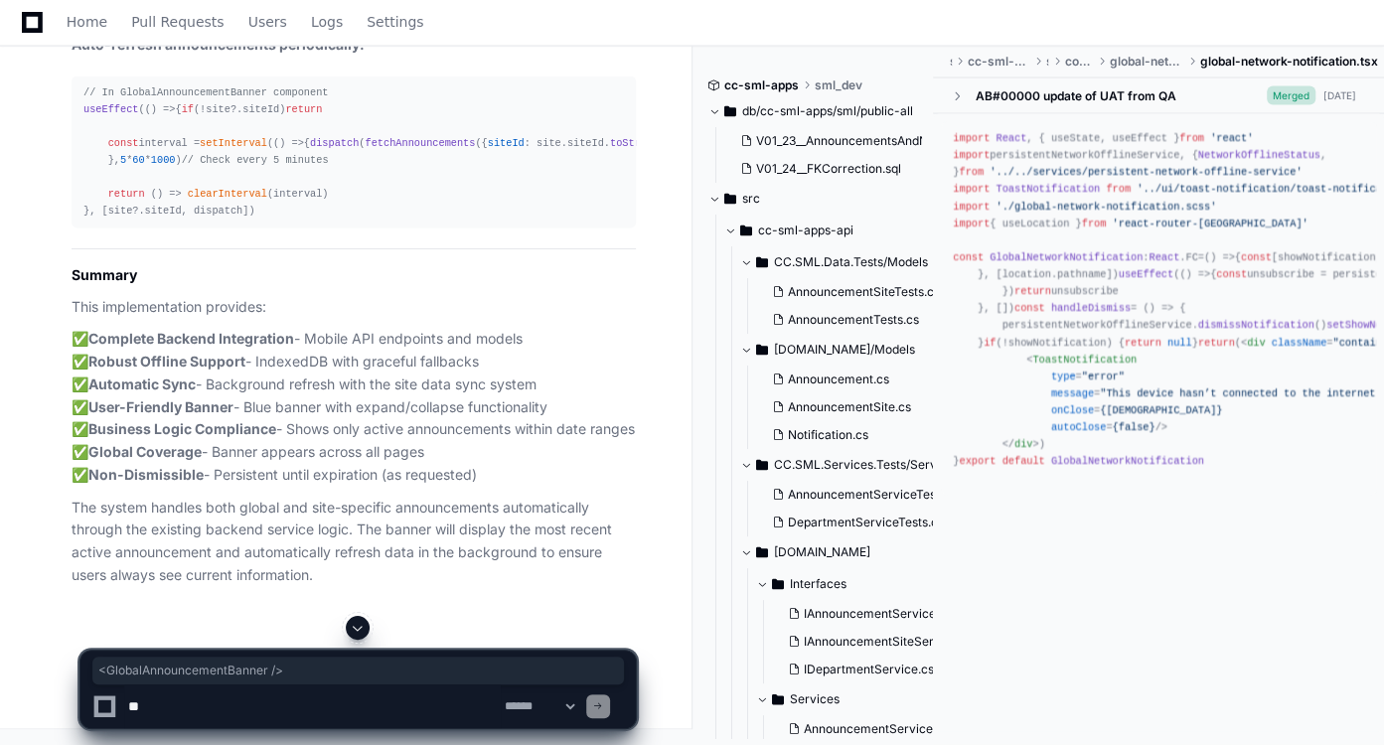
drag, startPoint x: 245, startPoint y: 364, endPoint x: 80, endPoint y: 365, distance: 164.9
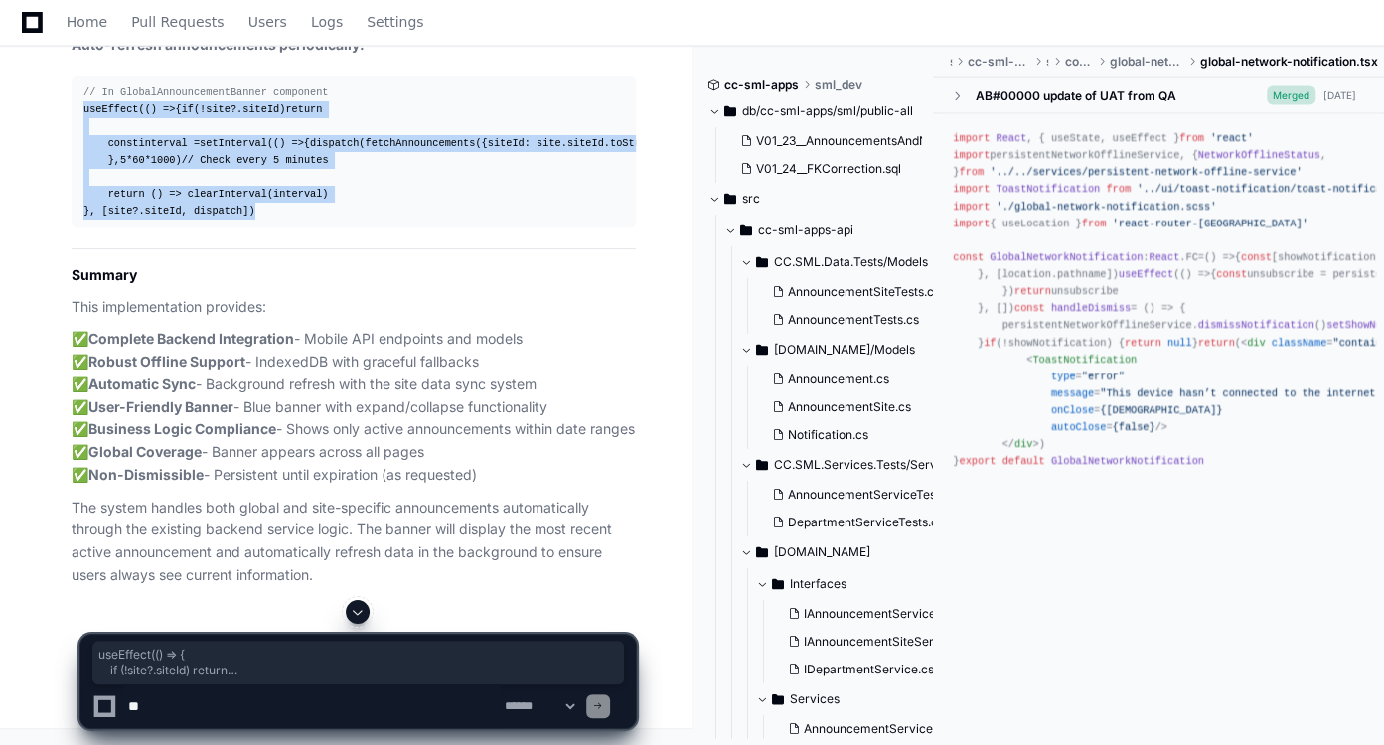
drag, startPoint x: 259, startPoint y: 496, endPoint x: 84, endPoint y: 295, distance: 266.1
click at [84, 220] on div "// In GlobalAnnouncementBanner component useEffect ( () => { if (!site?. siteId…" at bounding box center [353, 152] width 540 height 136
